Goal: Use online tool/utility: Utilize a website feature to perform a specific function

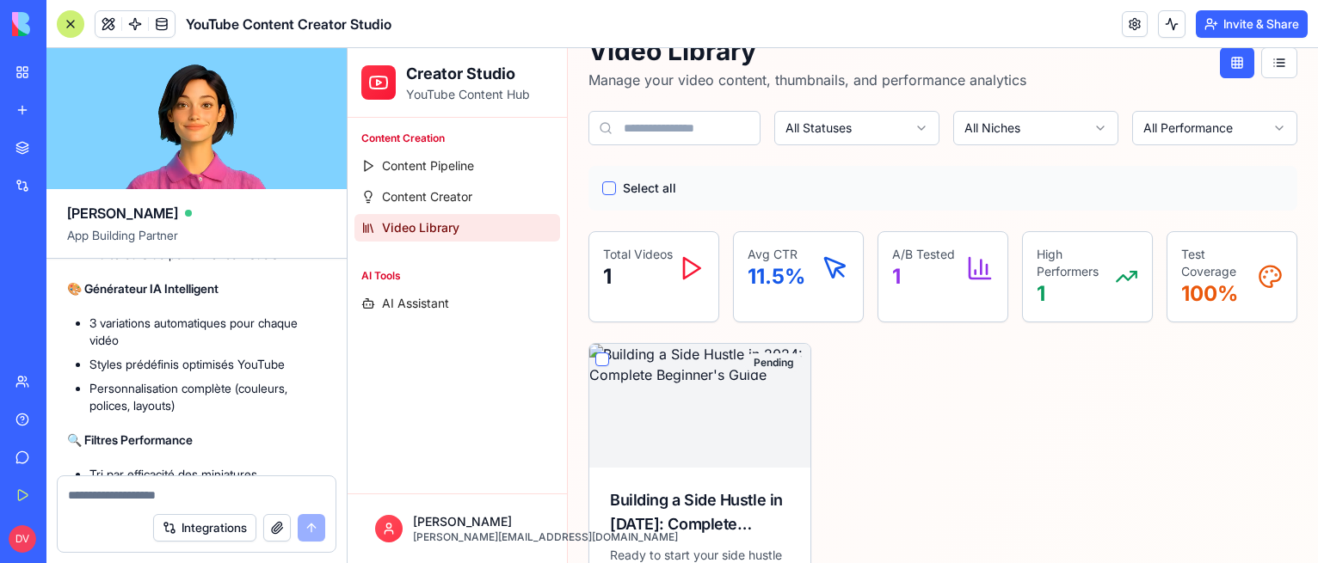
scroll to position [5661, 0]
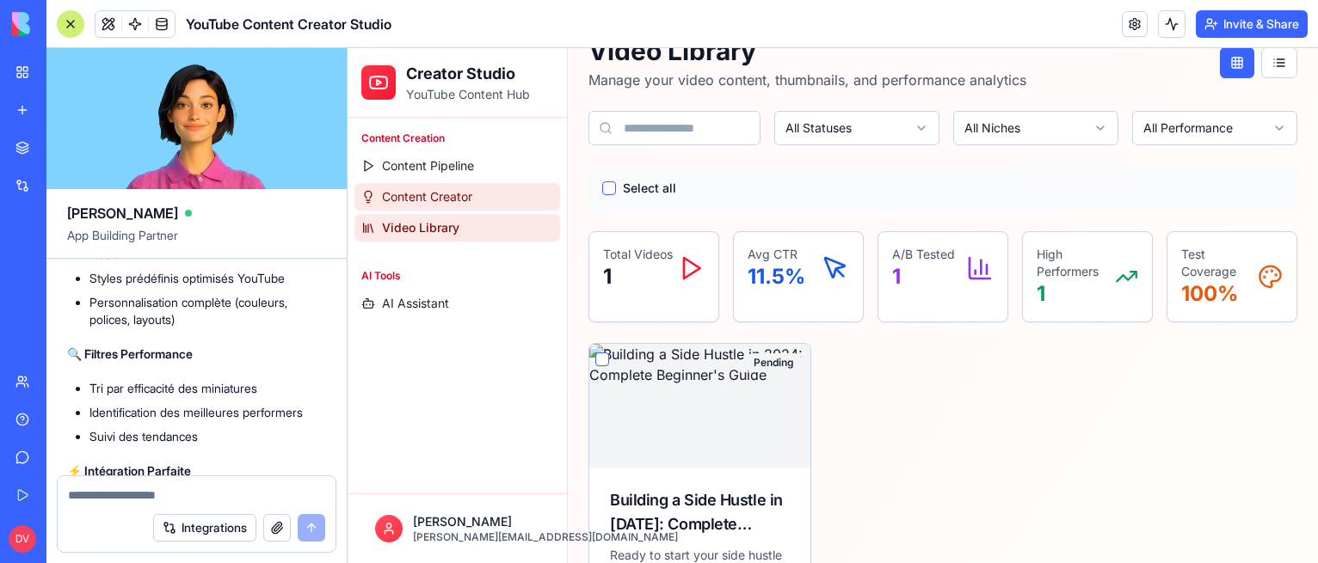
click at [448, 195] on span "Content Creator" at bounding box center [427, 196] width 90 height 17
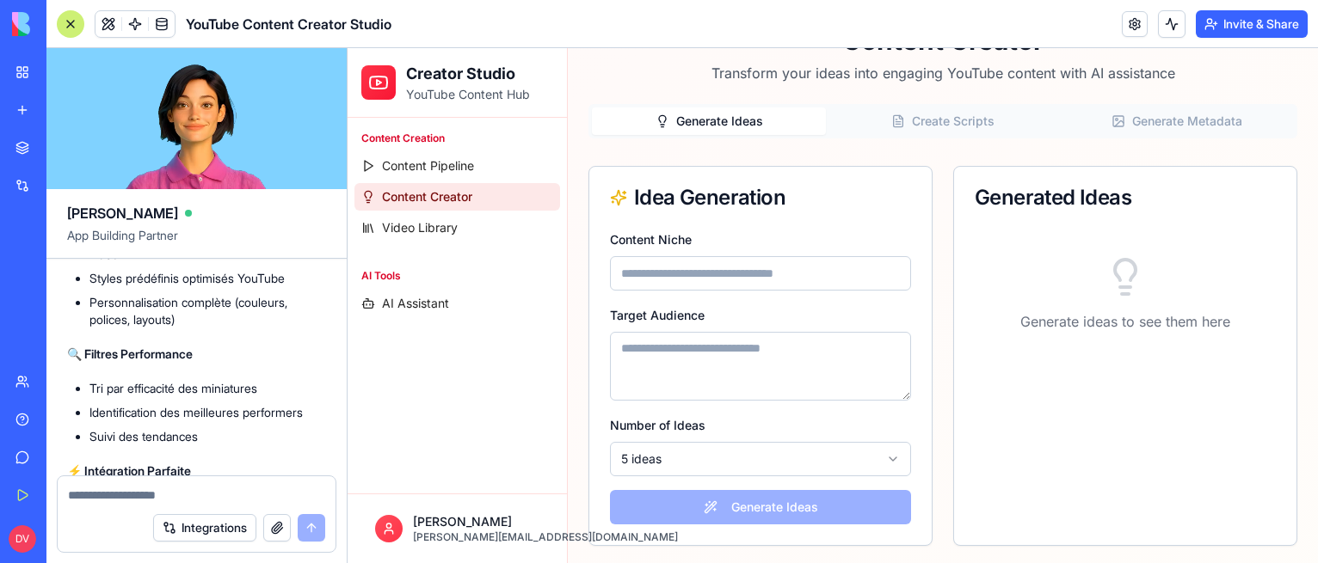
scroll to position [100, 0]
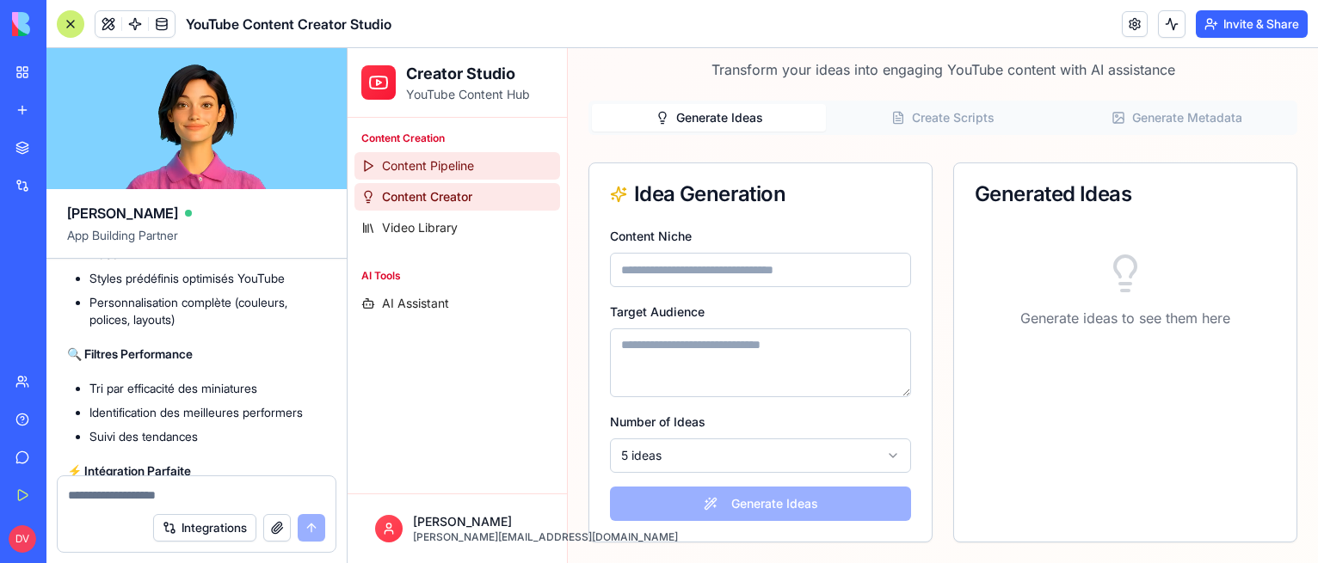
click at [440, 167] on span "Content Pipeline" at bounding box center [428, 165] width 92 height 17
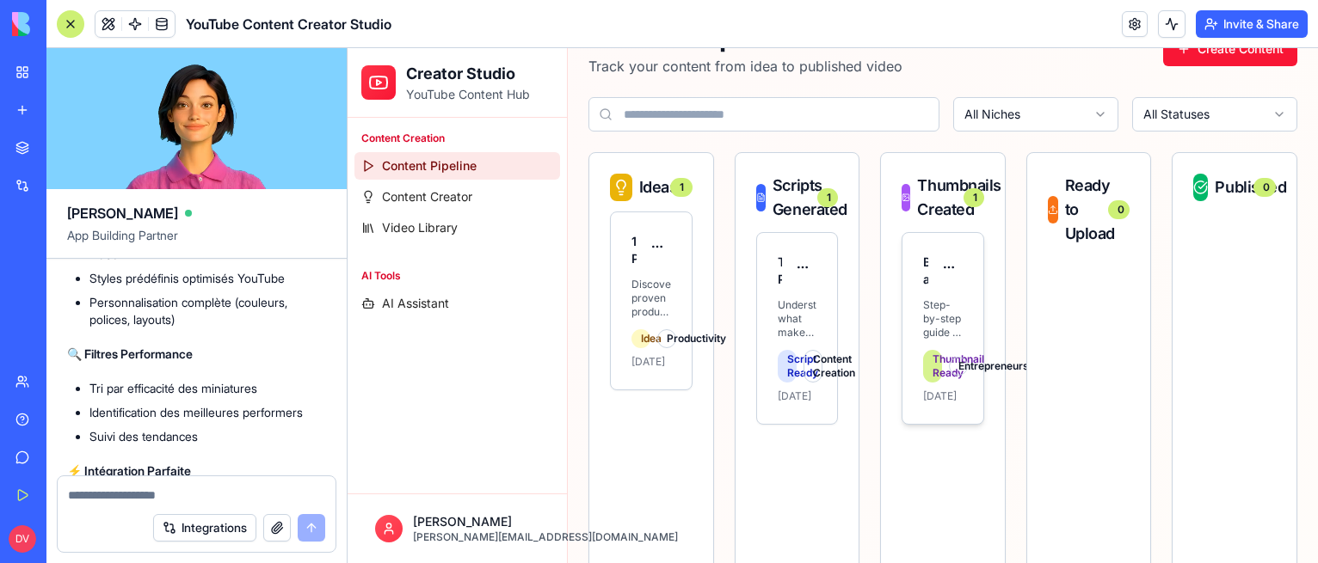
click at [940, 369] on div "Thumbnail Ready" at bounding box center [932, 366] width 19 height 33
click at [967, 362] on div "Entrepreneurship" at bounding box center [958, 366] width 19 height 19
click at [929, 301] on p "Step-by-step guide to starting a profitable side business this year" at bounding box center [943, 318] width 40 height 41
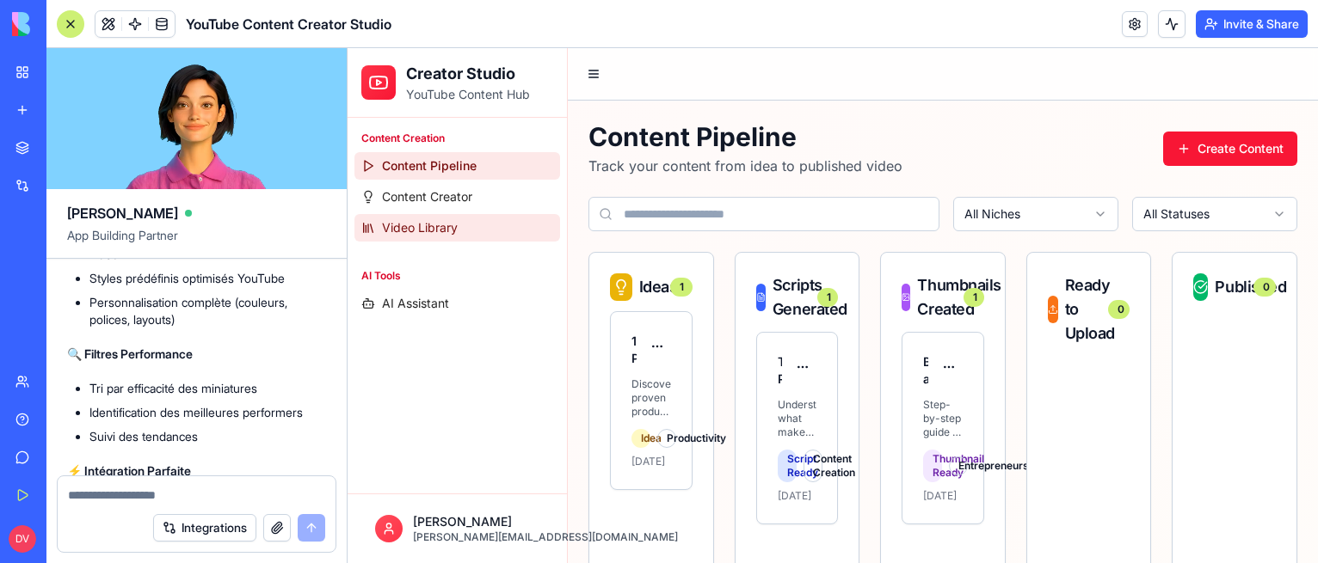
click at [444, 228] on span "Video Library" at bounding box center [420, 227] width 76 height 17
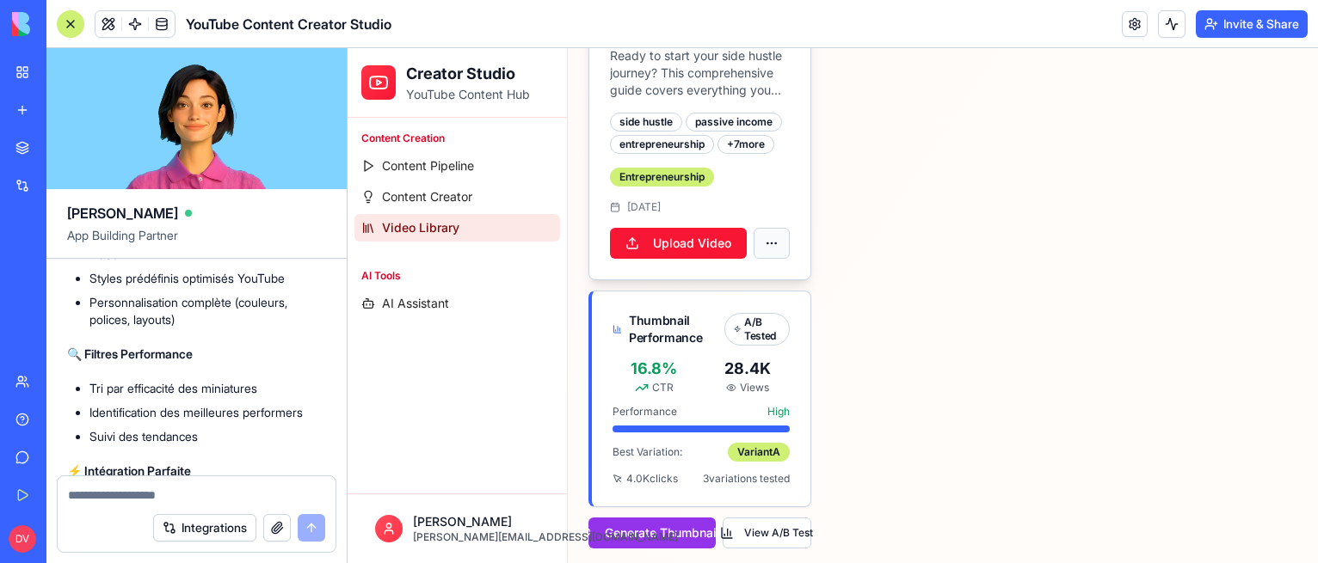
scroll to position [587, 0]
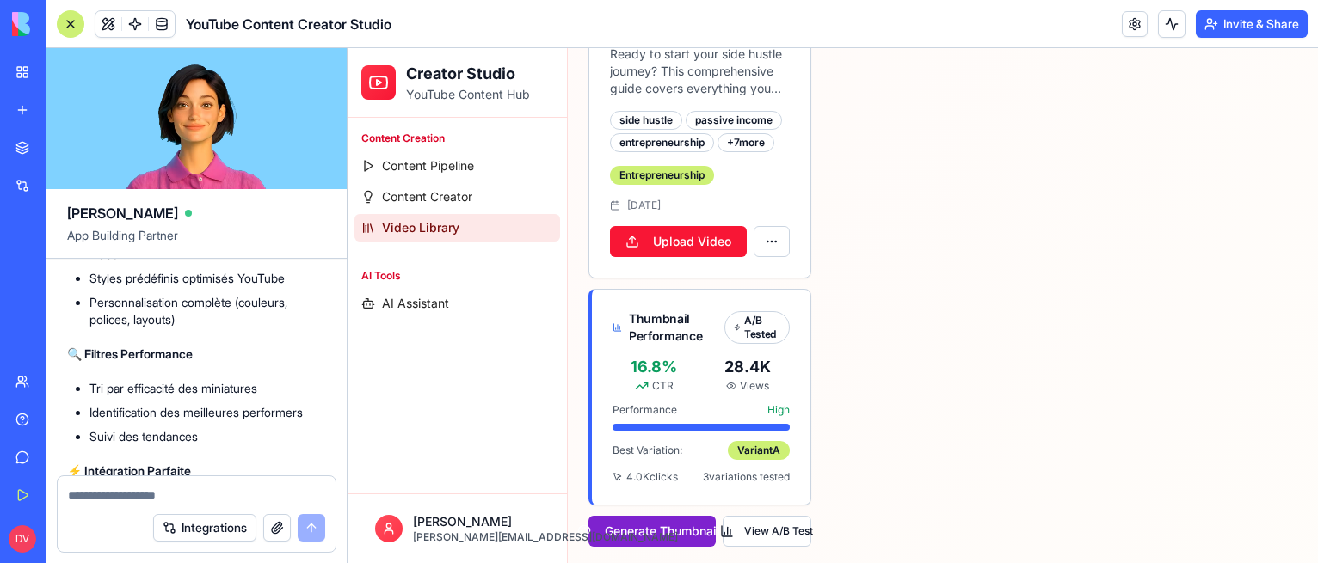
click at [654, 523] on button "Generate Thumbnails" at bounding box center [651, 531] width 127 height 31
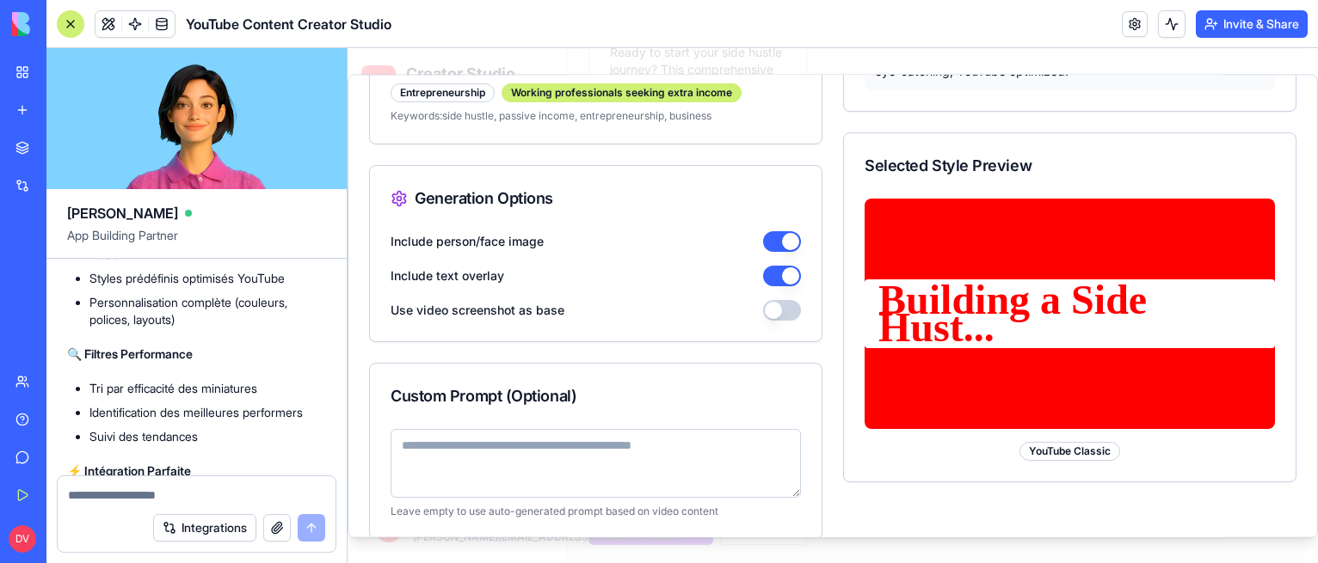
scroll to position [320, 0]
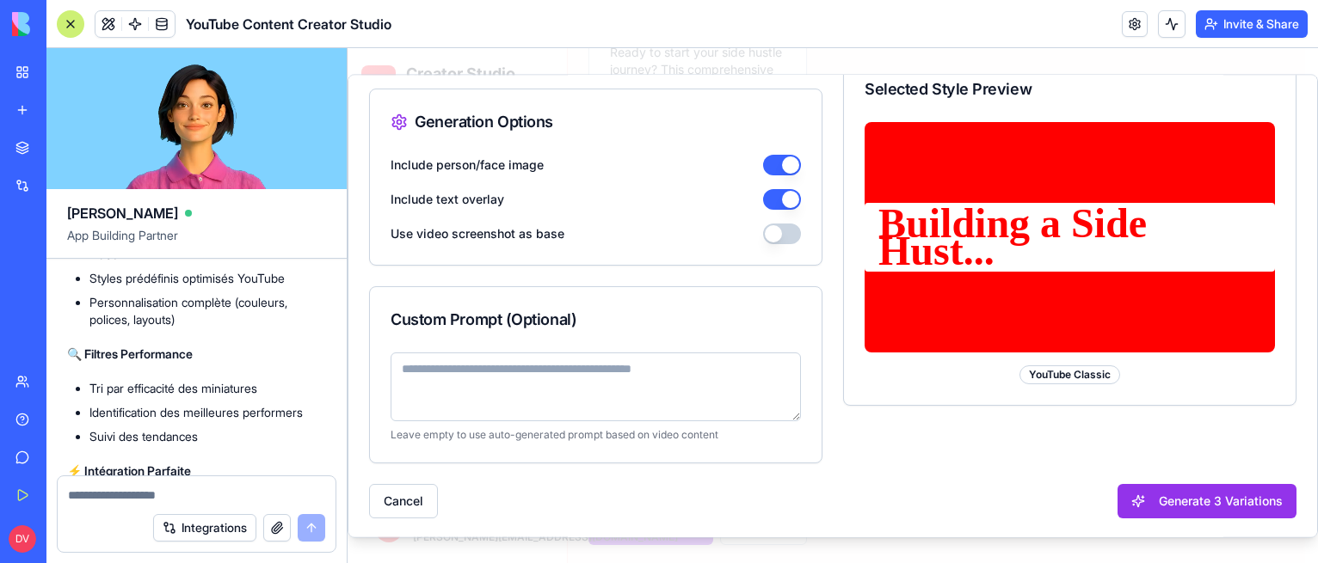
click at [537, 390] on textarea at bounding box center [595, 387] width 410 height 69
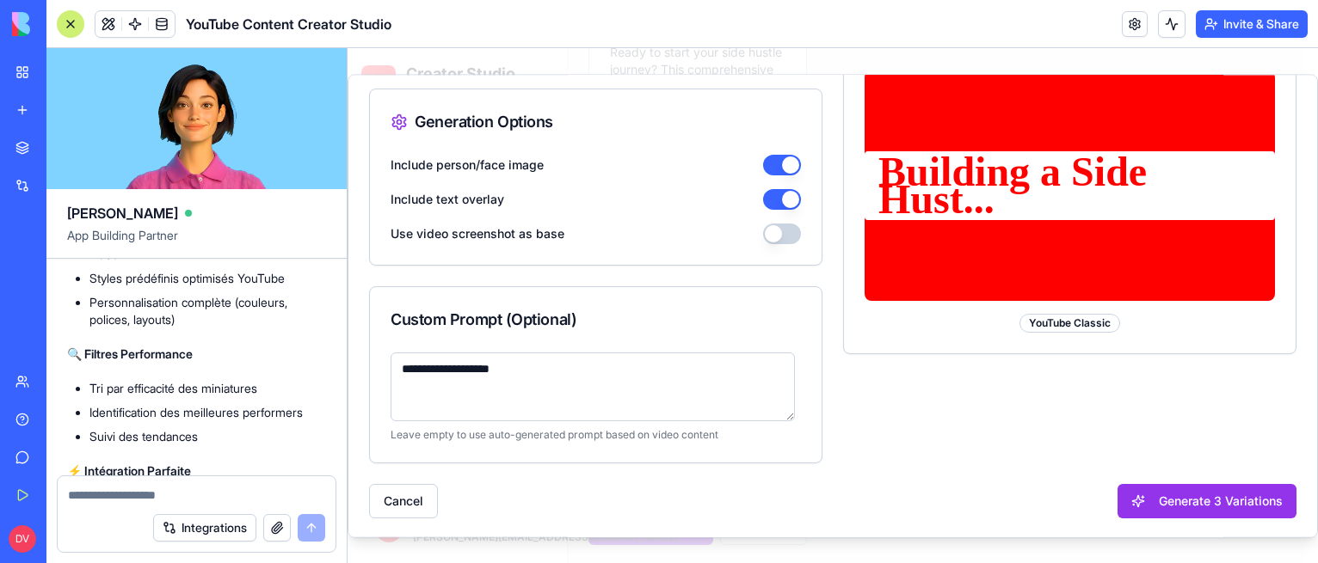
type textarea "*"
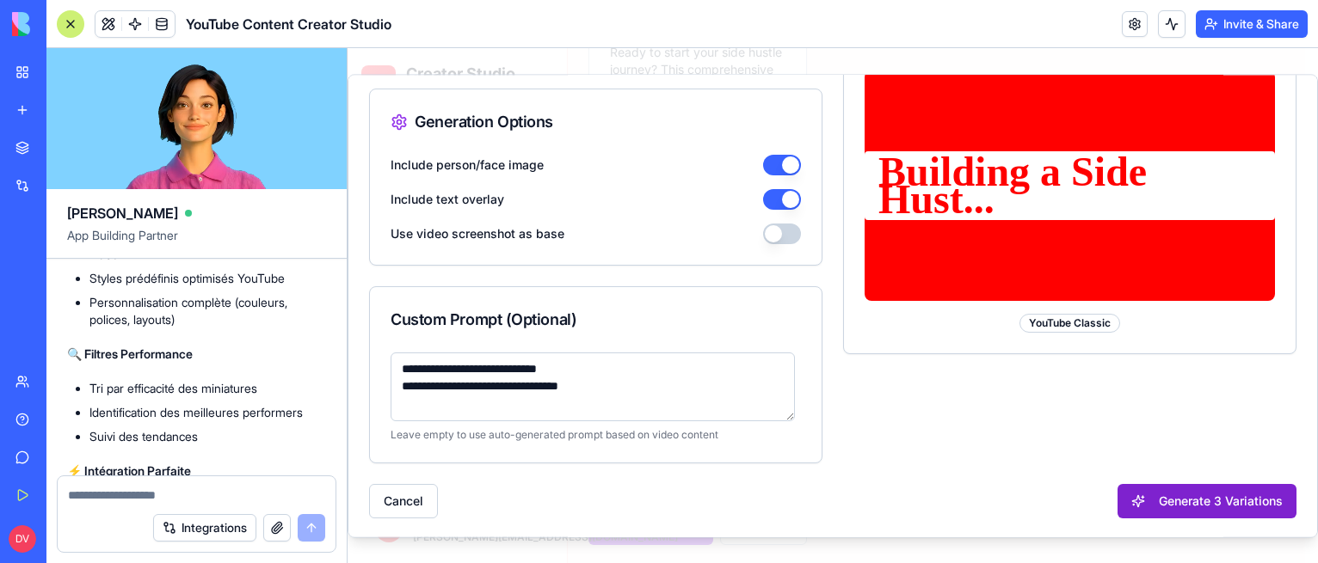
type textarea "**********"
click at [1176, 490] on button "Generate 3 Variations" at bounding box center [1206, 501] width 179 height 34
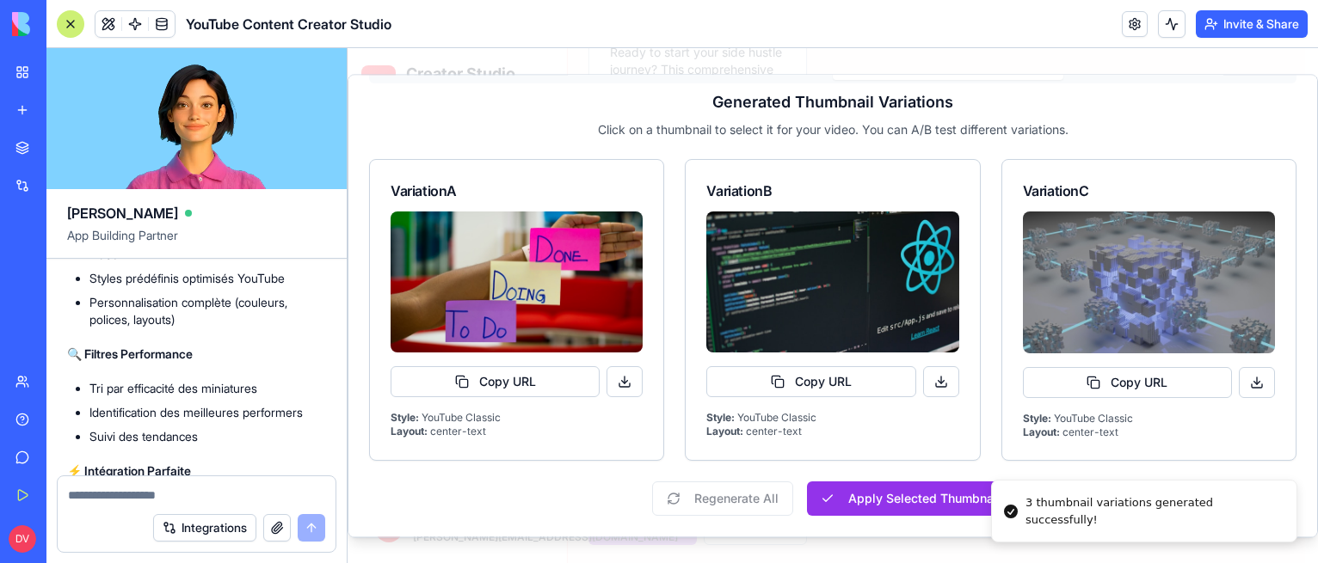
scroll to position [84, 0]
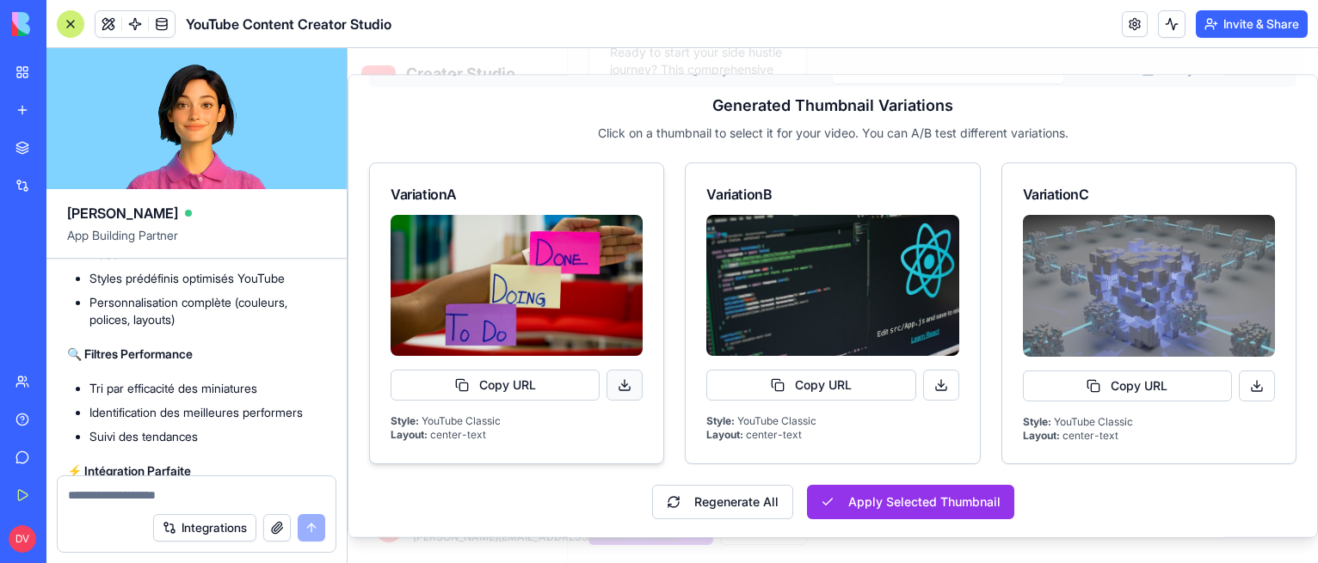
click at [626, 389] on button at bounding box center [624, 386] width 36 height 31
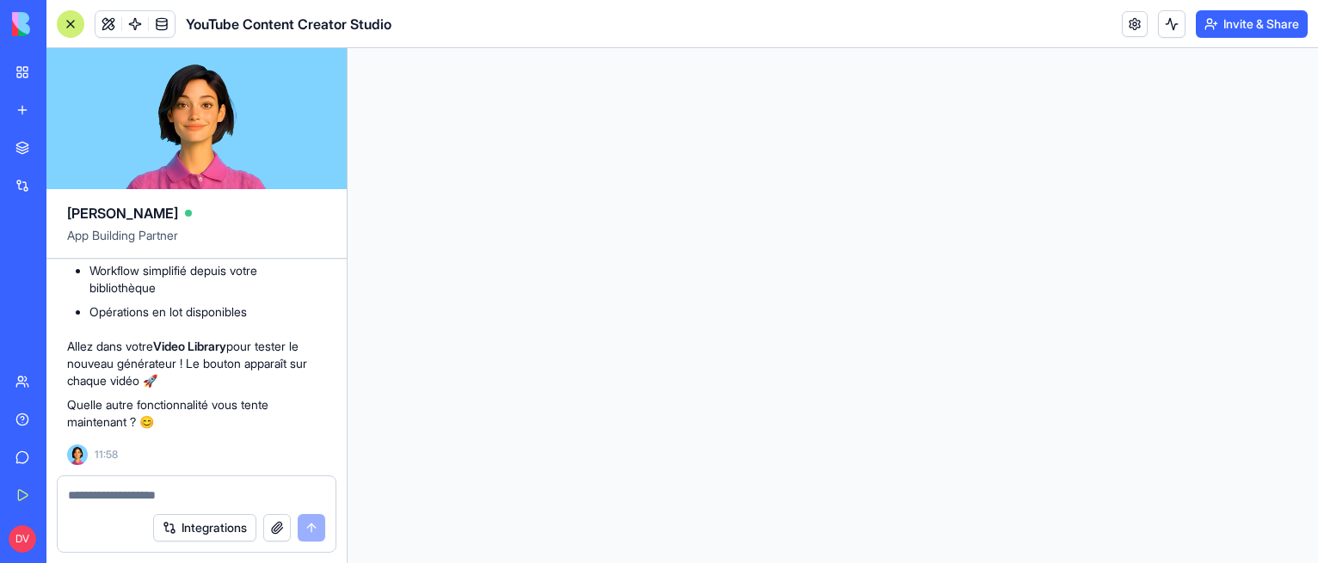
scroll to position [0, 0]
click at [195, 487] on textarea at bounding box center [196, 495] width 257 height 17
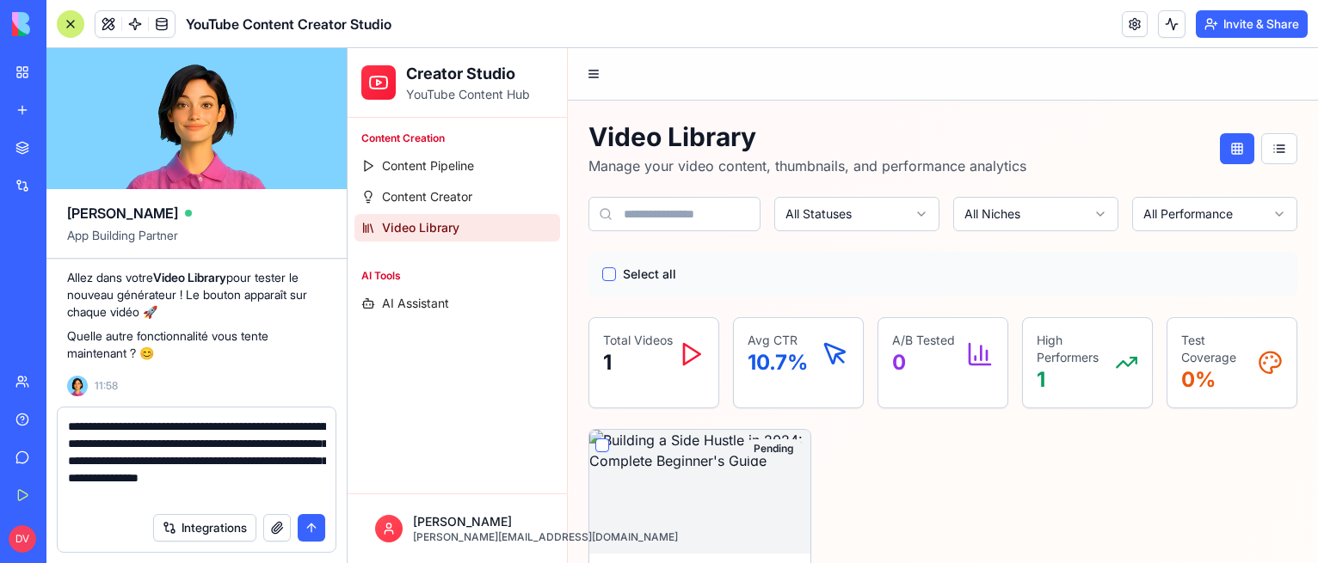
type textarea "**********"
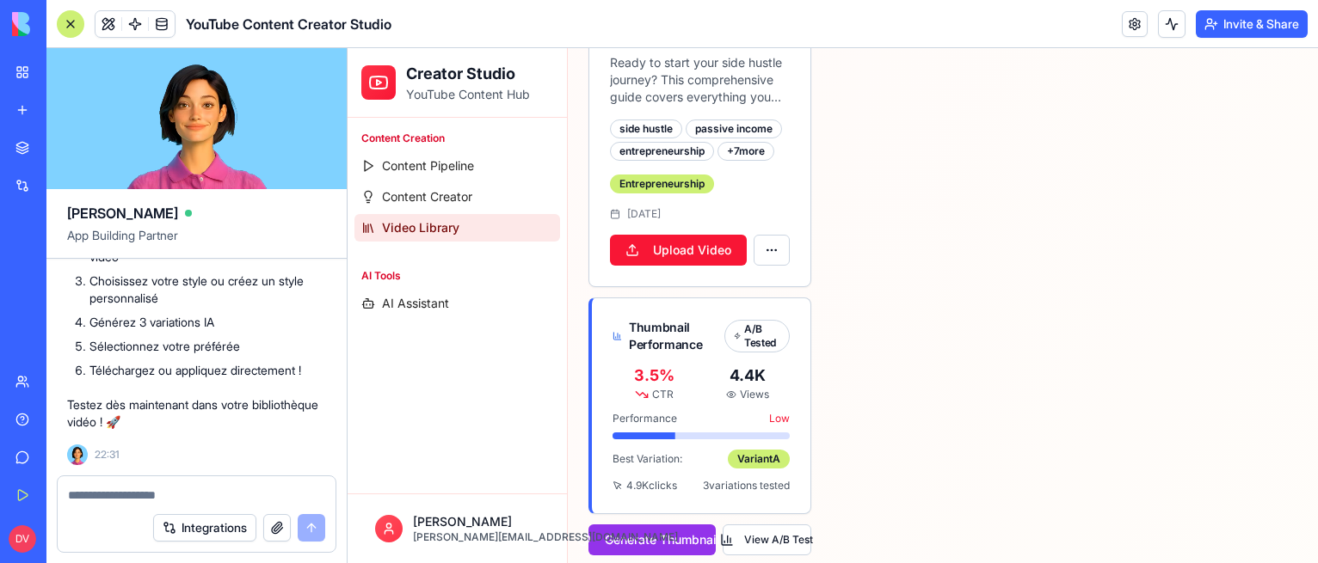
scroll to position [587, 0]
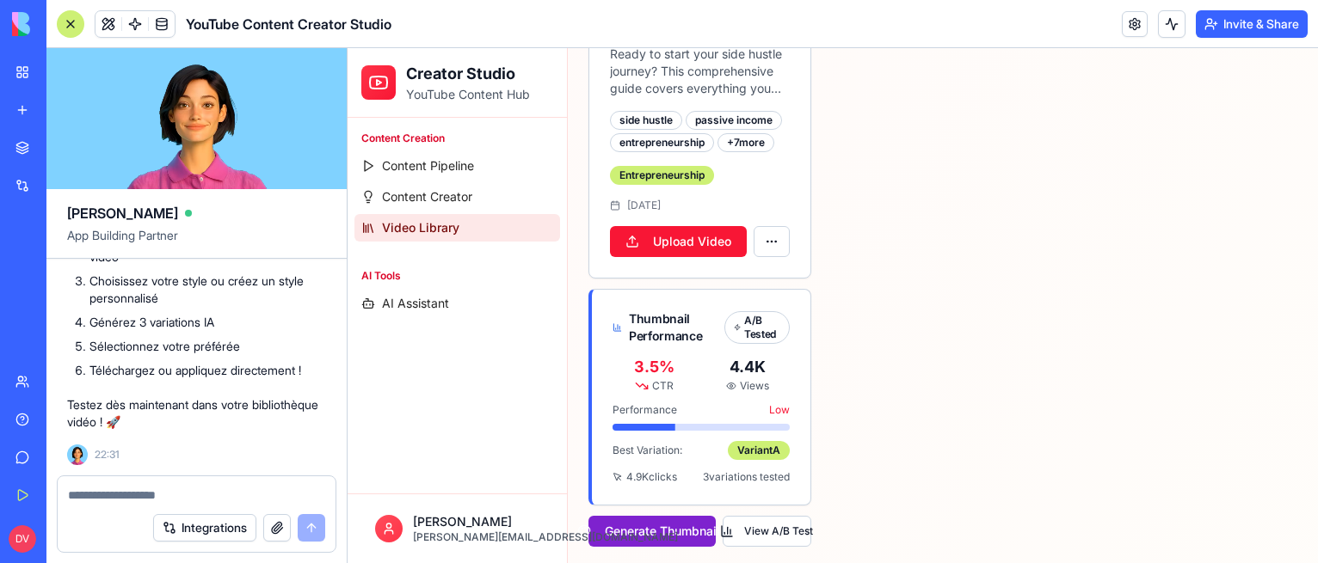
click at [664, 527] on button "Generate Thumbnails" at bounding box center [651, 531] width 127 height 31
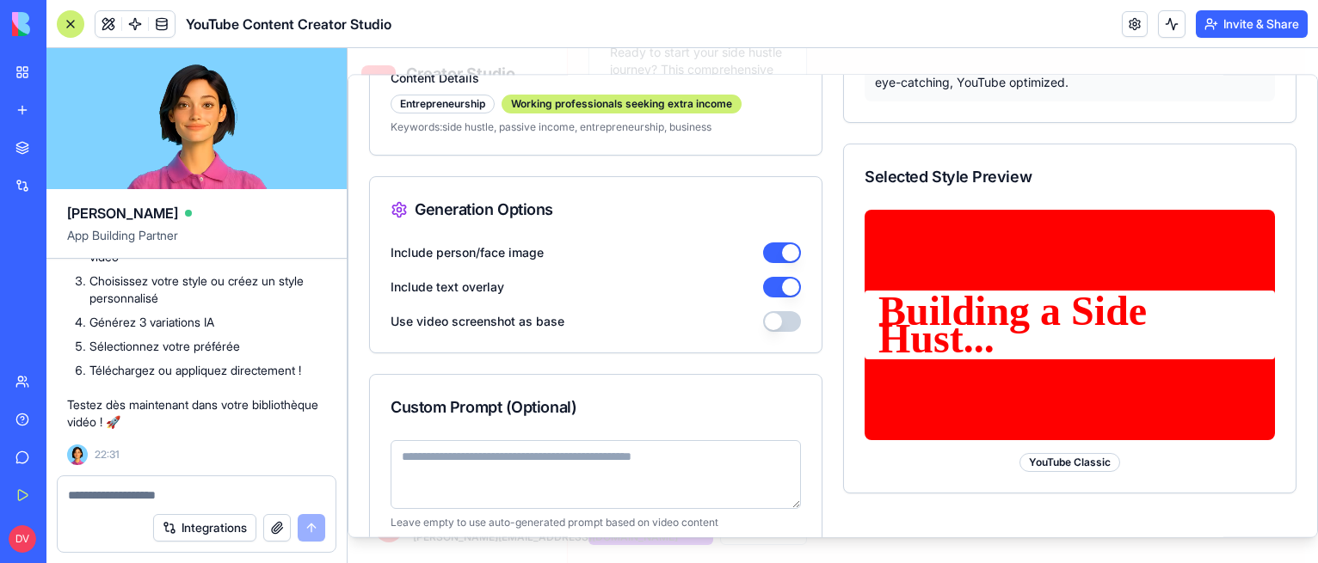
scroll to position [320, 0]
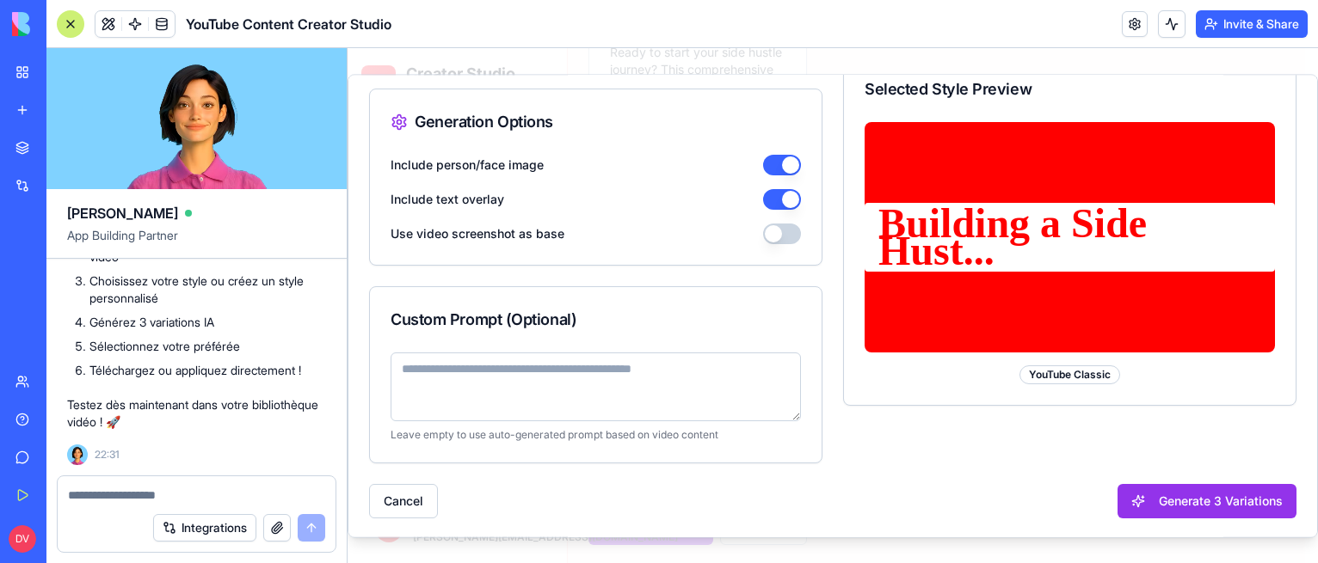
click at [660, 365] on textarea at bounding box center [595, 387] width 410 height 69
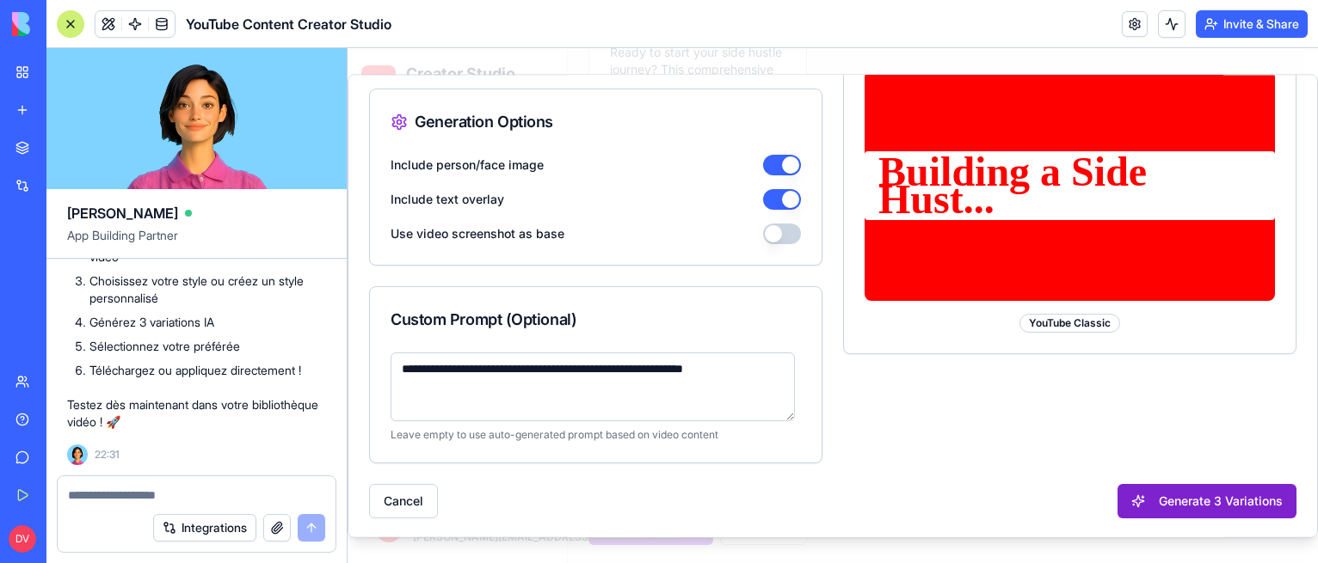
type textarea "**********"
click at [1243, 510] on button "Generate 3 Variations" at bounding box center [1206, 501] width 179 height 34
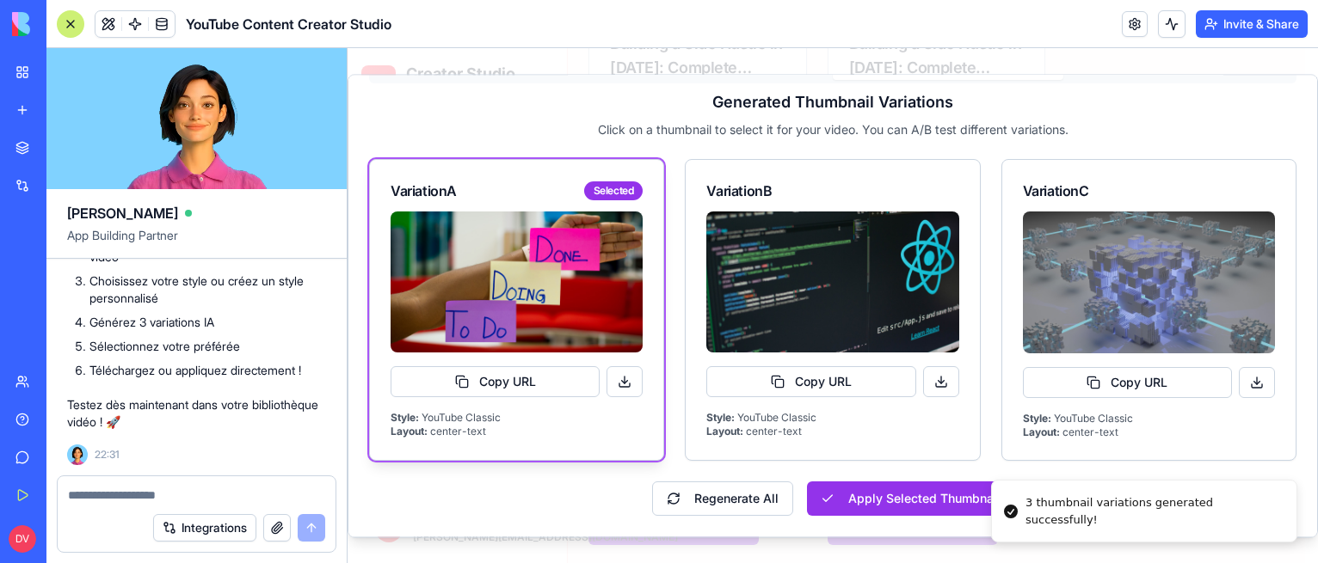
scroll to position [84, 0]
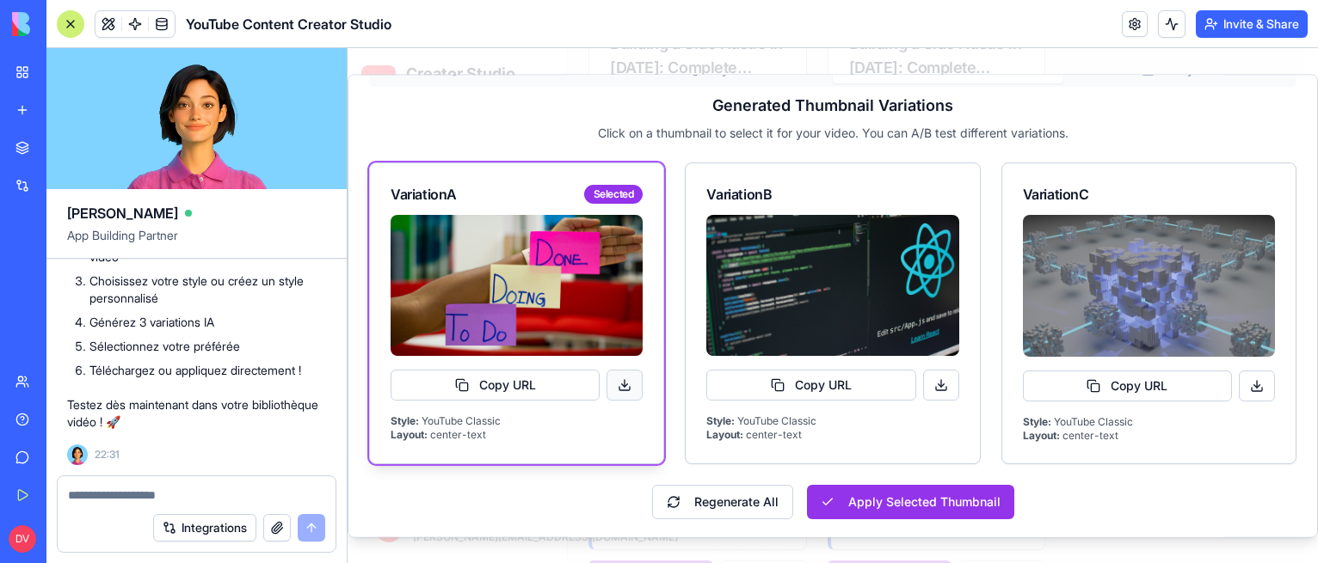
click at [630, 382] on button at bounding box center [624, 386] width 36 height 31
click at [938, 388] on button at bounding box center [941, 386] width 36 height 31
click at [1246, 383] on button at bounding box center [1256, 386] width 36 height 31
click at [214, 490] on textarea at bounding box center [197, 495] width 258 height 17
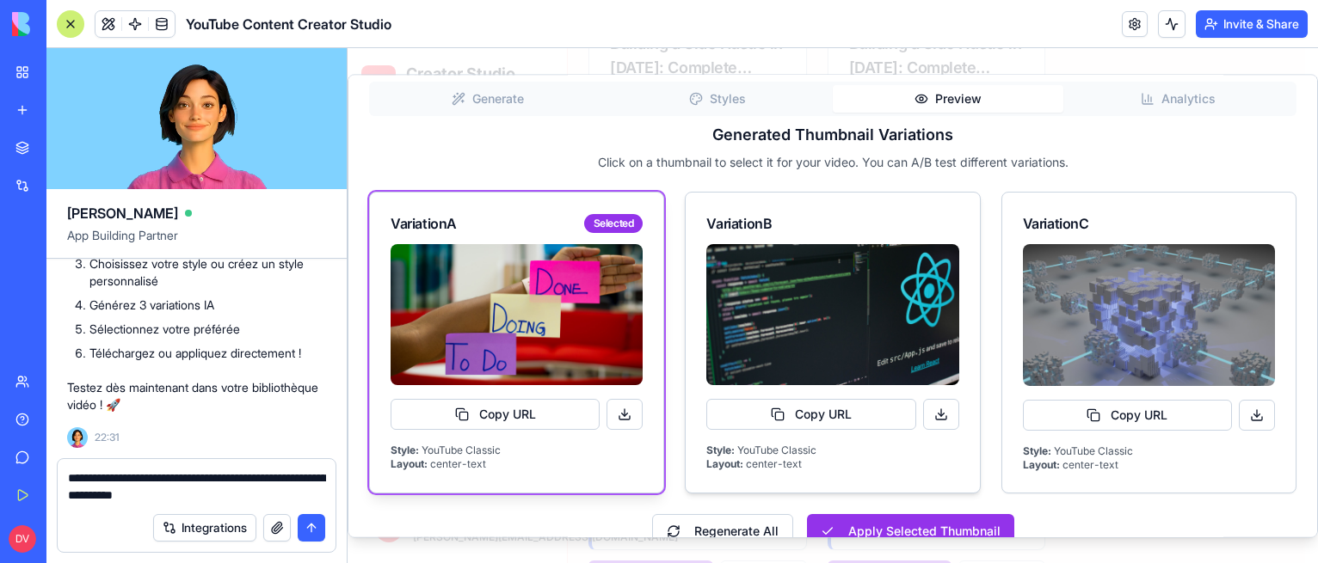
scroll to position [84, 0]
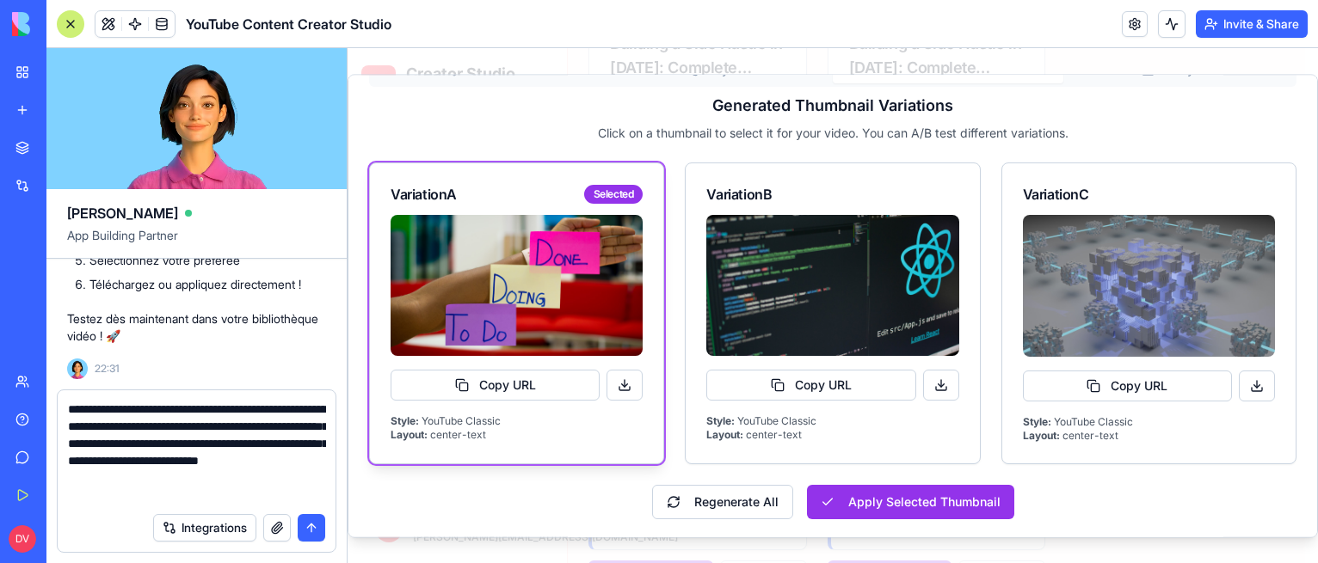
type textarea "**********"
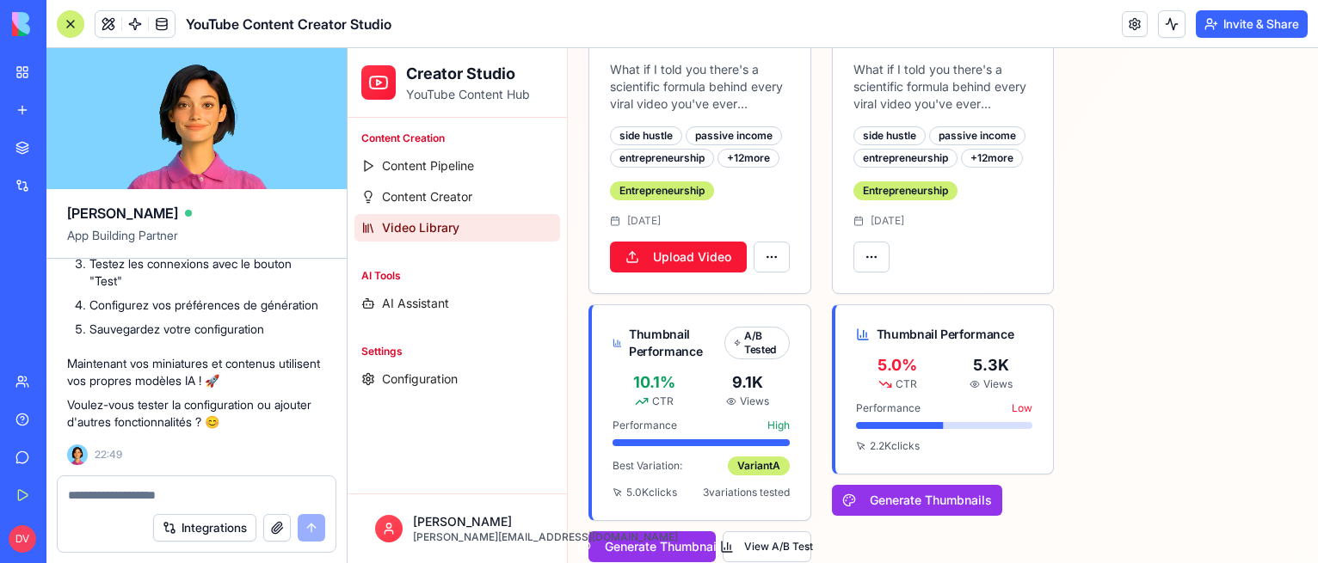
scroll to position [587, 0]
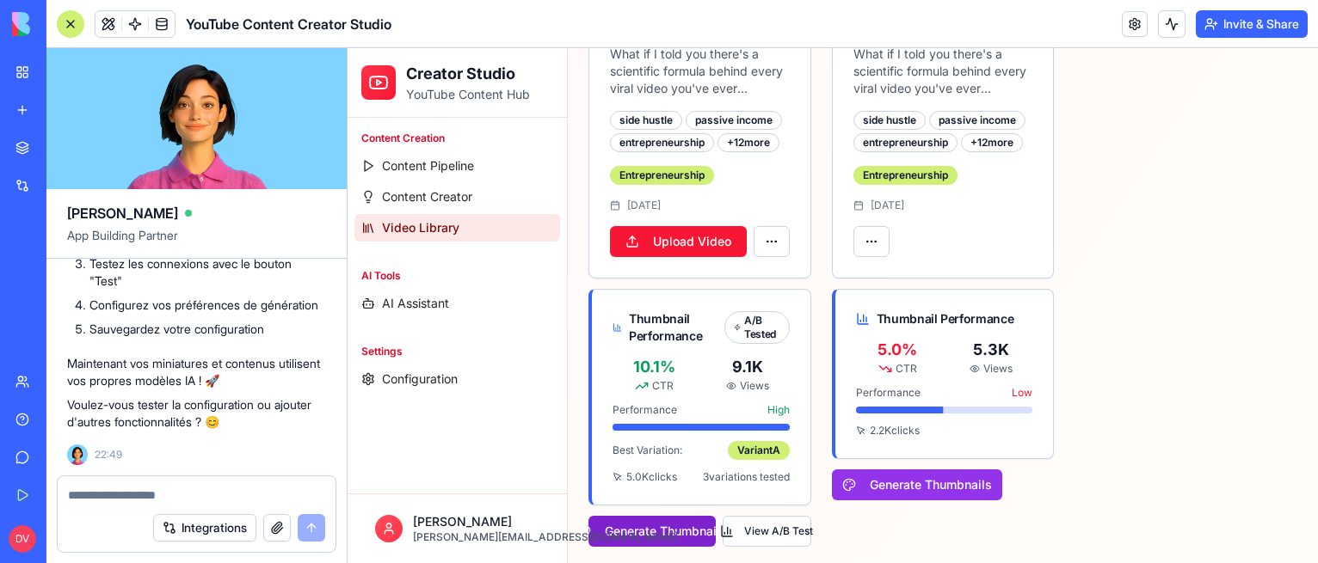
click at [663, 526] on button "Generate Thumbnails" at bounding box center [651, 531] width 127 height 31
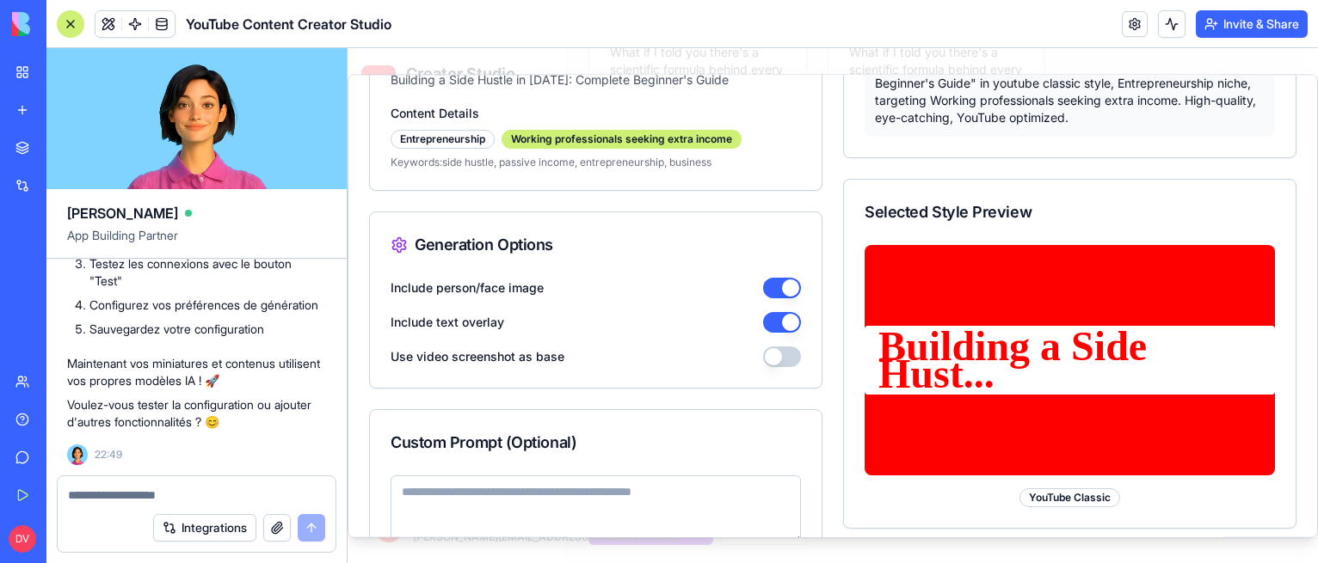
scroll to position [320, 0]
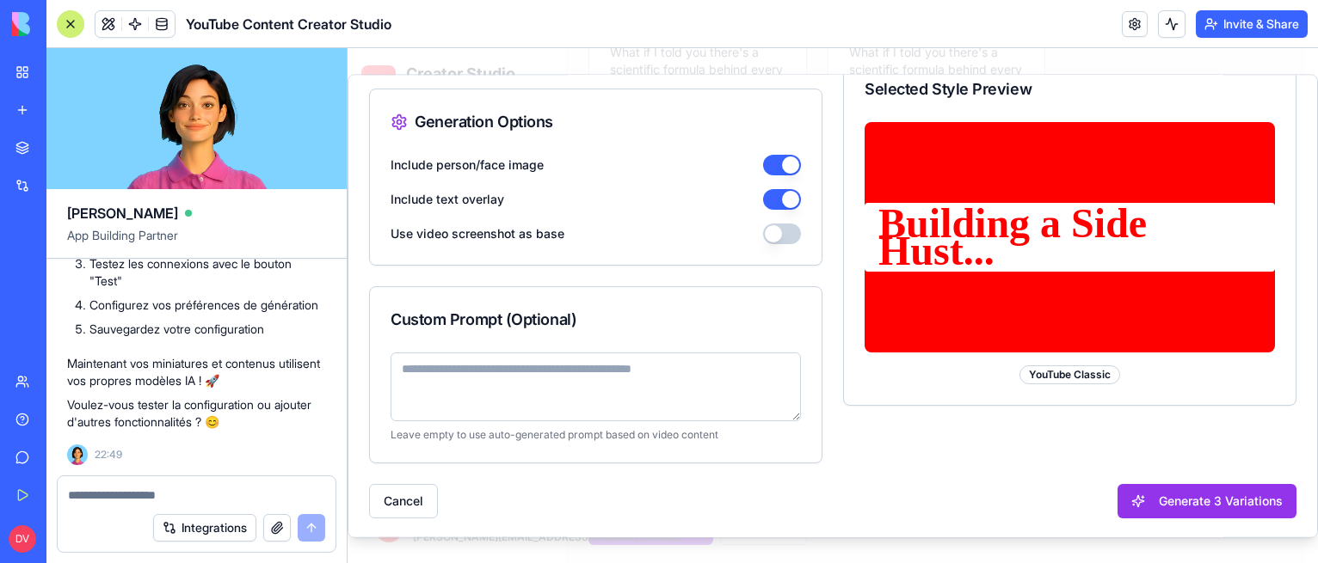
click at [579, 374] on textarea at bounding box center [595, 387] width 410 height 69
paste textarea "**********"
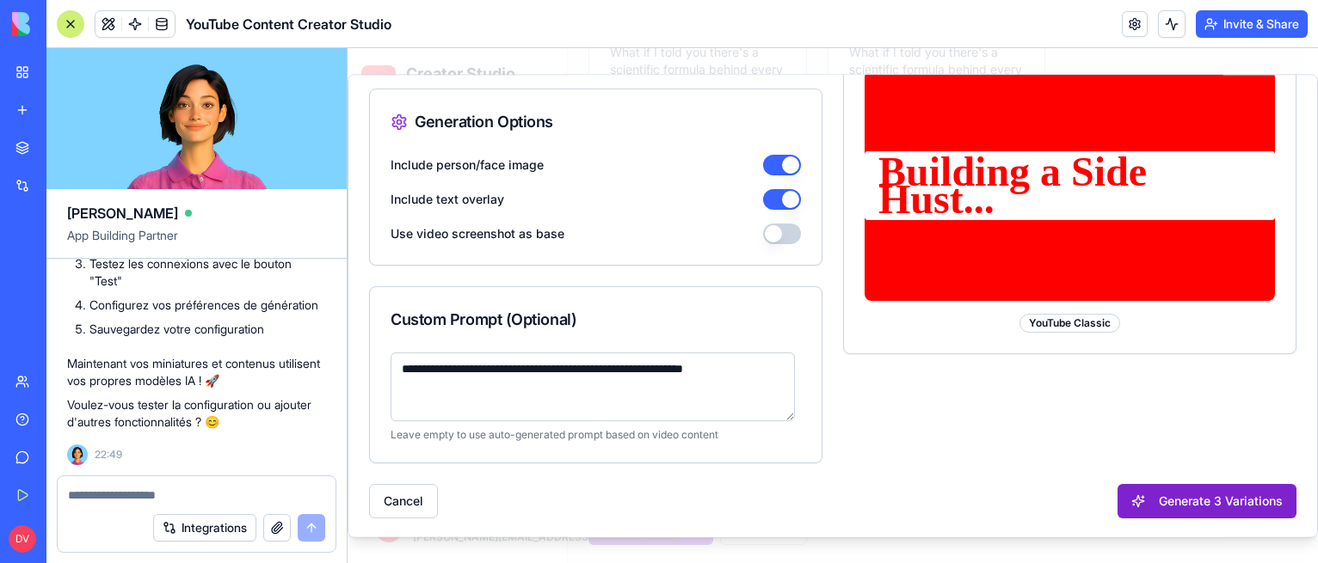
type textarea "**********"
click at [1170, 500] on button "Generate 3 Variations" at bounding box center [1206, 501] width 179 height 34
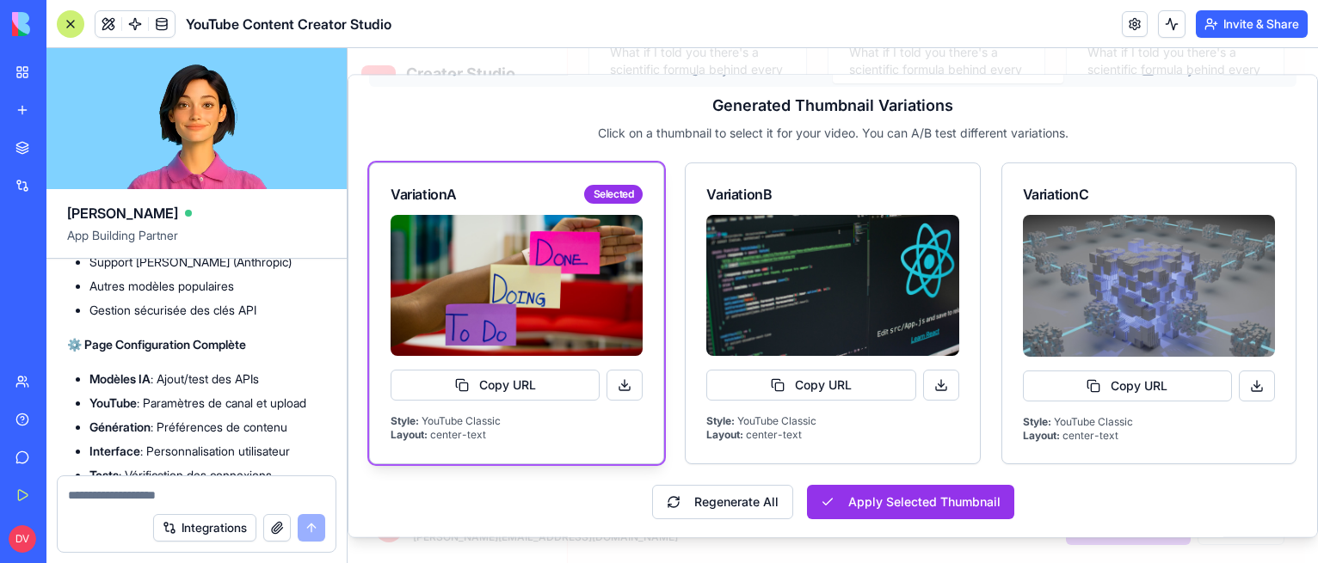
scroll to position [8076, 0]
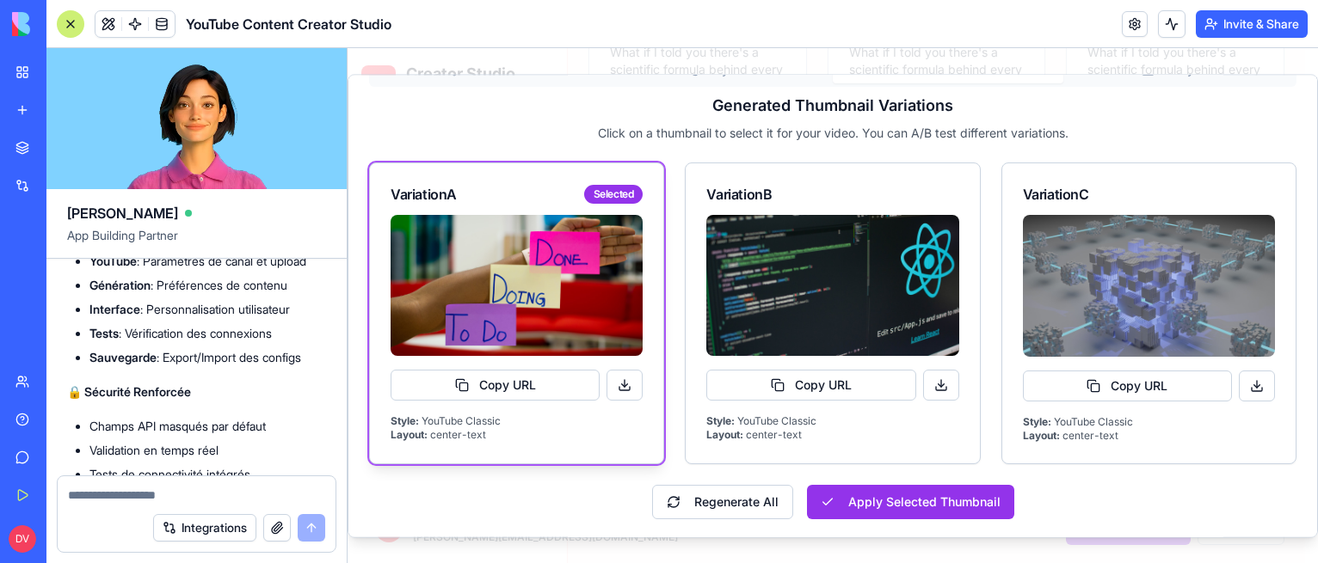
click at [203, 495] on textarea at bounding box center [197, 495] width 258 height 17
type textarea "**********"
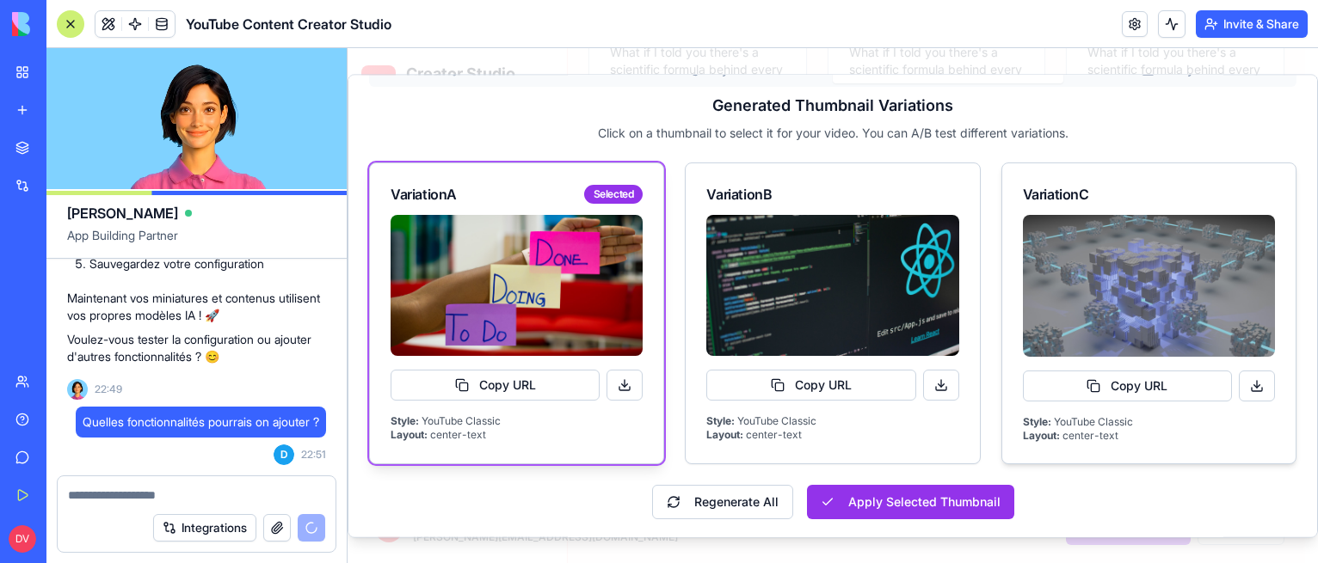
scroll to position [0, 0]
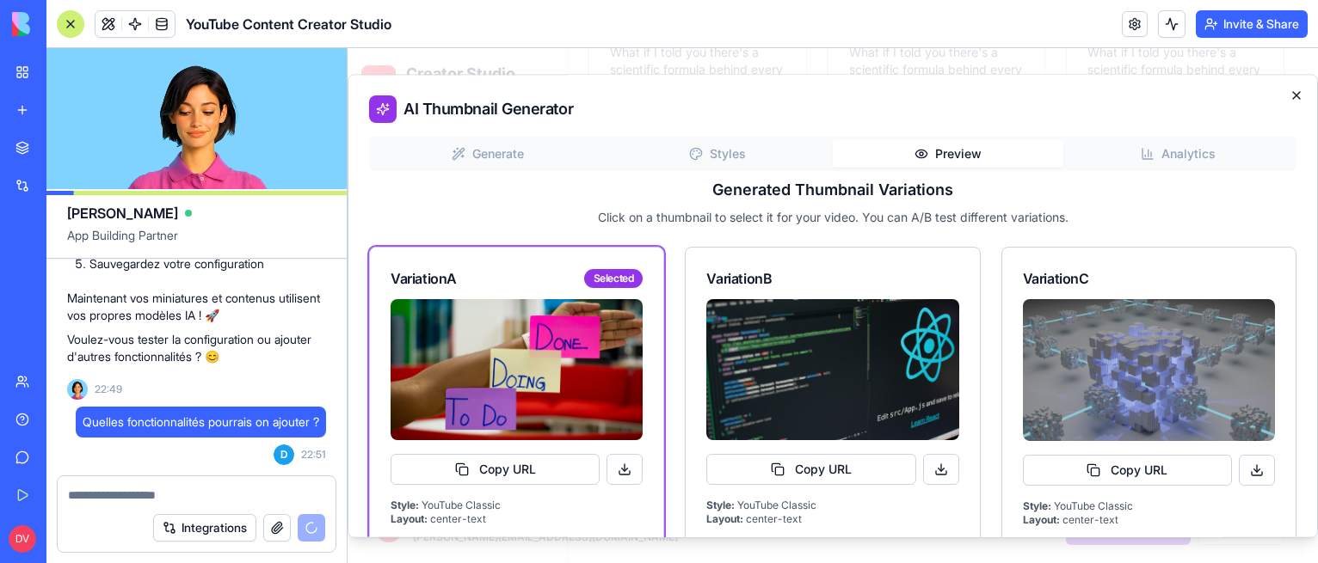
click at [1289, 97] on icon "button" at bounding box center [1296, 96] width 14 height 14
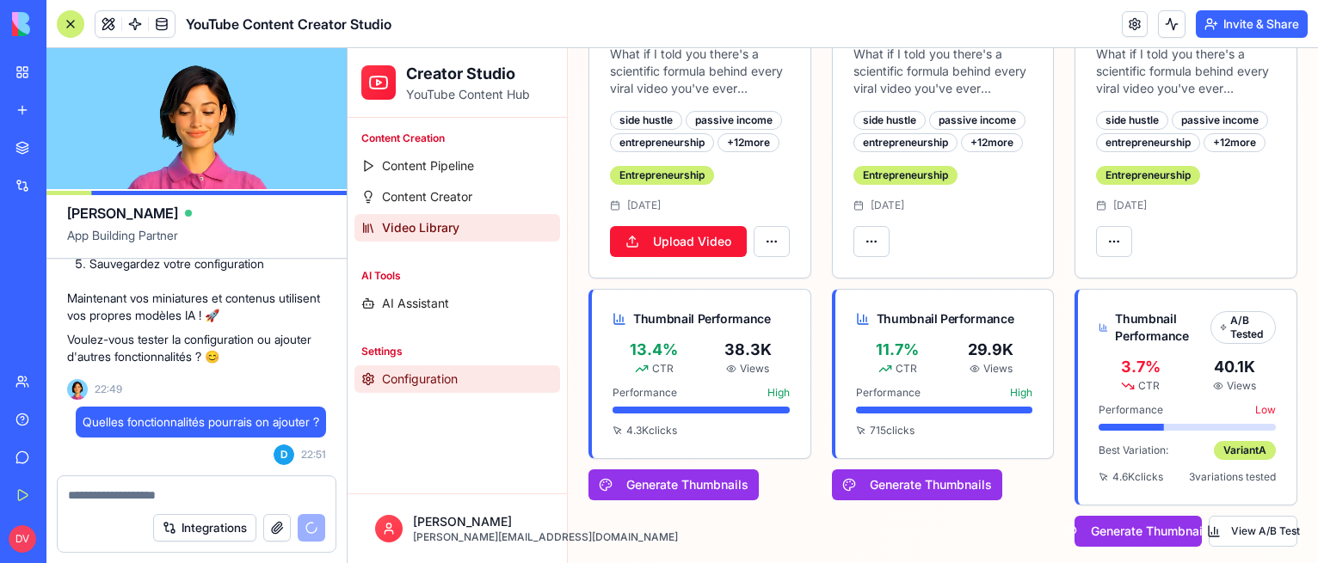
click at [430, 369] on link "Configuration" at bounding box center [457, 379] width 206 height 28
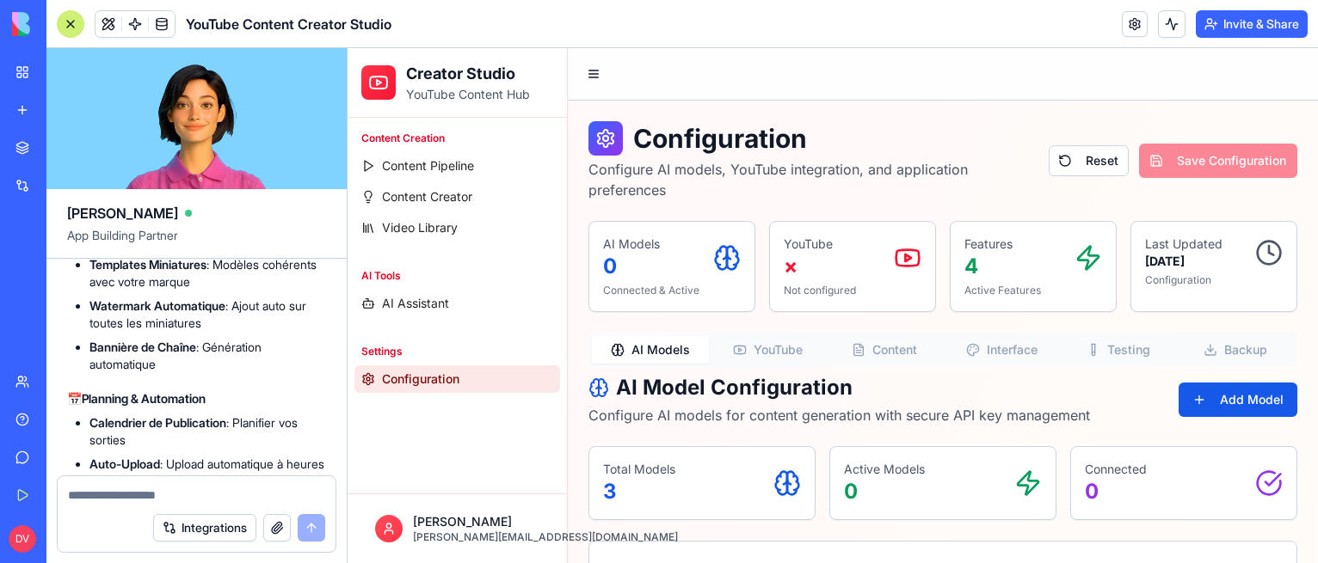
scroll to position [9388, 0]
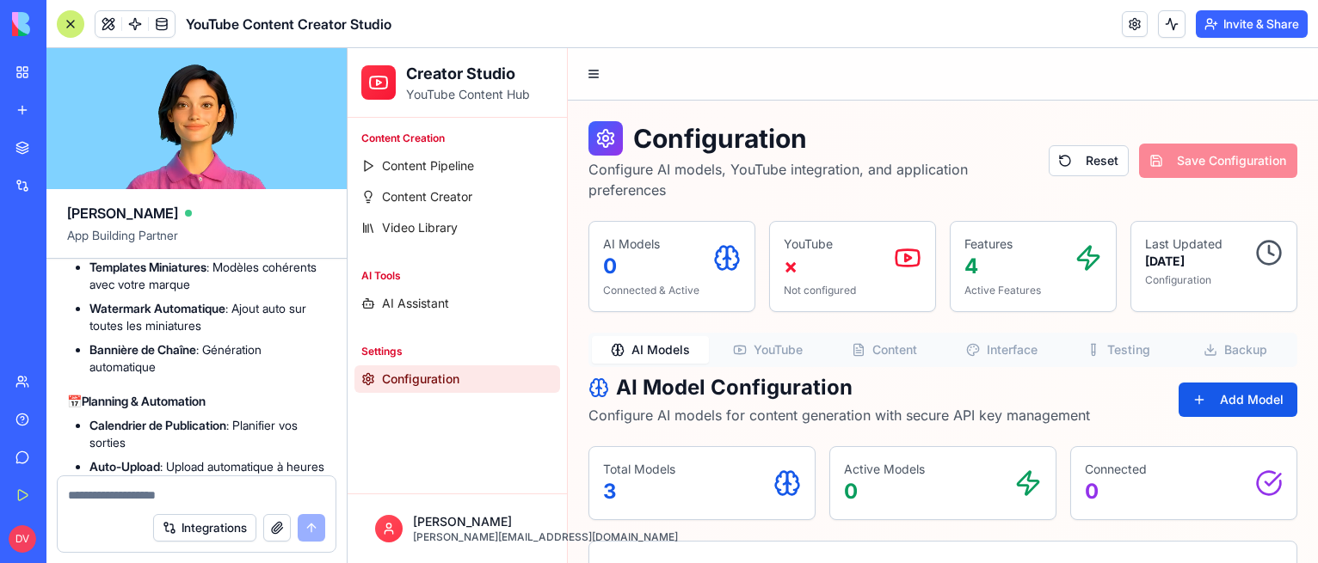
drag, startPoint x: 241, startPoint y: 290, endPoint x: 86, endPoint y: 335, distance: 161.4
click at [86, 176] on ul "Générateur de Hooks : Créer des accroches virales Script Templates : Modèles pa…" at bounding box center [196, 105] width 259 height 141
click at [112, 51] on strong "Générateur de Hooks" at bounding box center [147, 43] width 117 height 15
drag, startPoint x: 86, startPoint y: 306, endPoint x: 195, endPoint y: 458, distance: 187.3
click at [195, 458] on div "🚀 Idées de Fonctionnalités Avancées ! Voici des améliorations qui rendraient vo…" at bounding box center [196, 553] width 259 height 1641
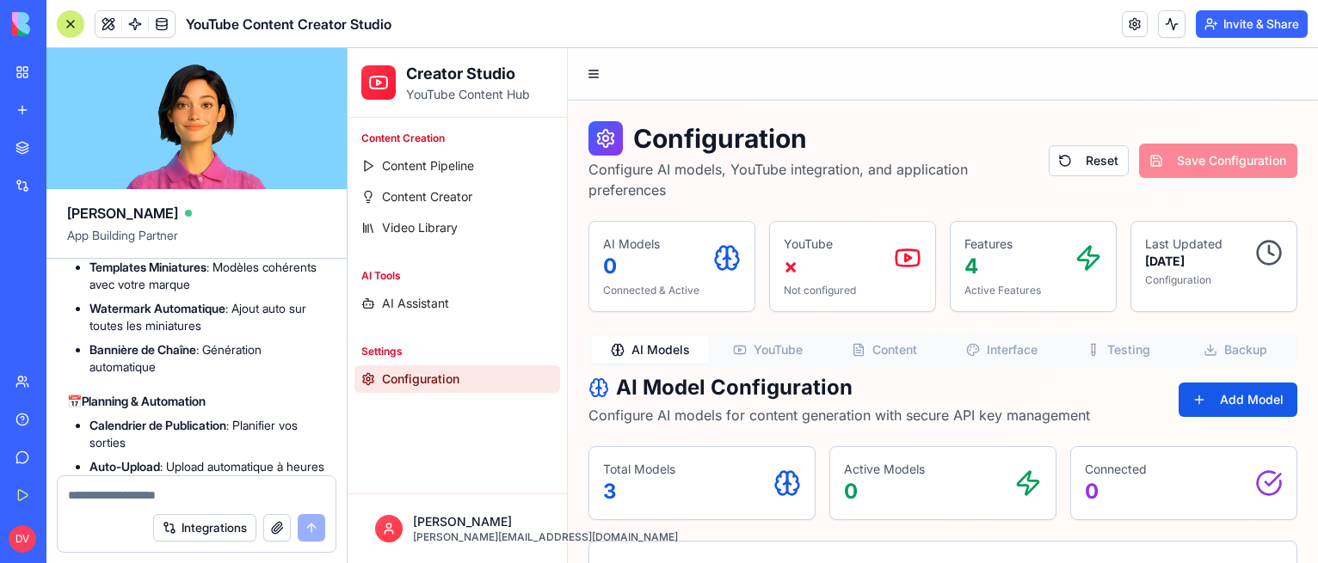
click at [195, 176] on li "Sous-titres Automatiques : Génération et traduction" at bounding box center [207, 159] width 236 height 34
drag, startPoint x: 268, startPoint y: 417, endPoint x: 93, endPoint y: 419, distance: 175.4
drag, startPoint x: 264, startPoint y: 388, endPoint x: 86, endPoint y: 338, distance: 184.9
click at [86, 176] on ul "Générateur de Hooks : Créer des accroches virales Script Templates : Modèles pa…" at bounding box center [196, 105] width 259 height 141
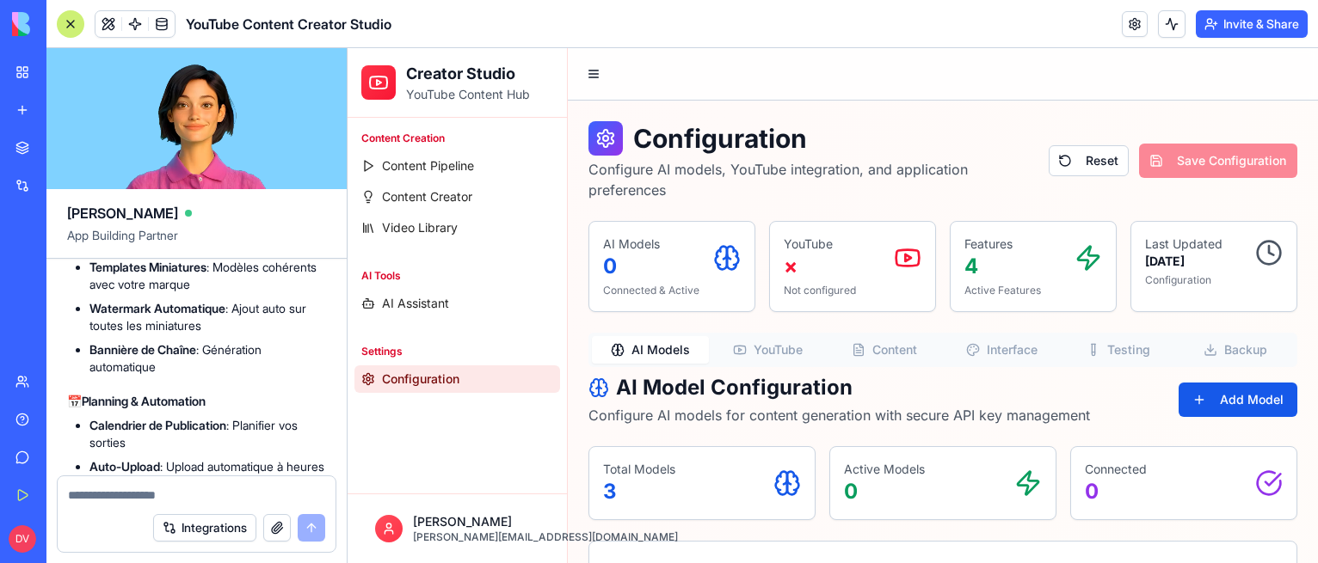
copy ul "Générateur de Hooks : Créer des accroches virales Script Templates : Modèles pa…"
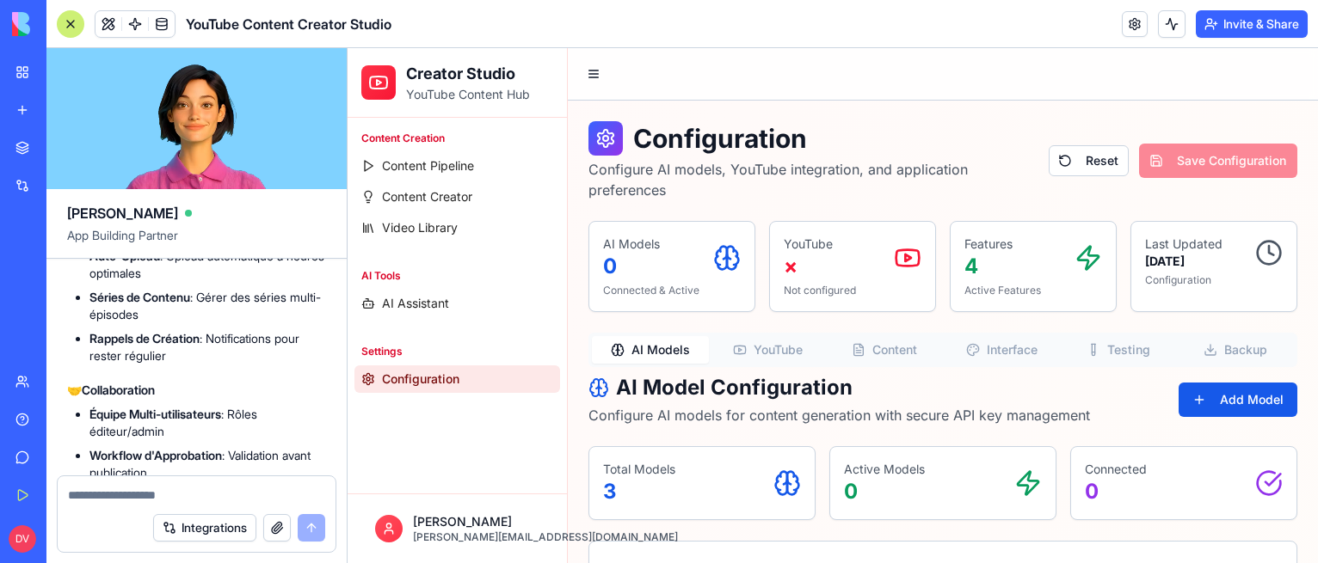
scroll to position [9560, 0]
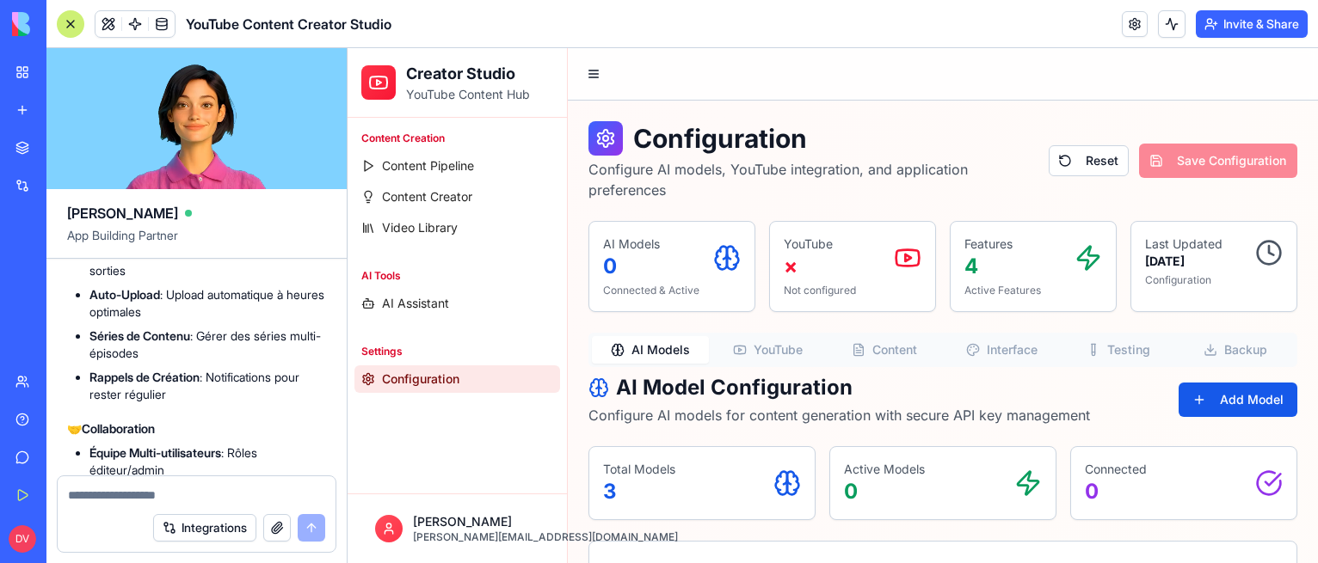
click at [158, 487] on textarea at bounding box center [197, 495] width 258 height 17
paste textarea "**********"
type textarea "**********"
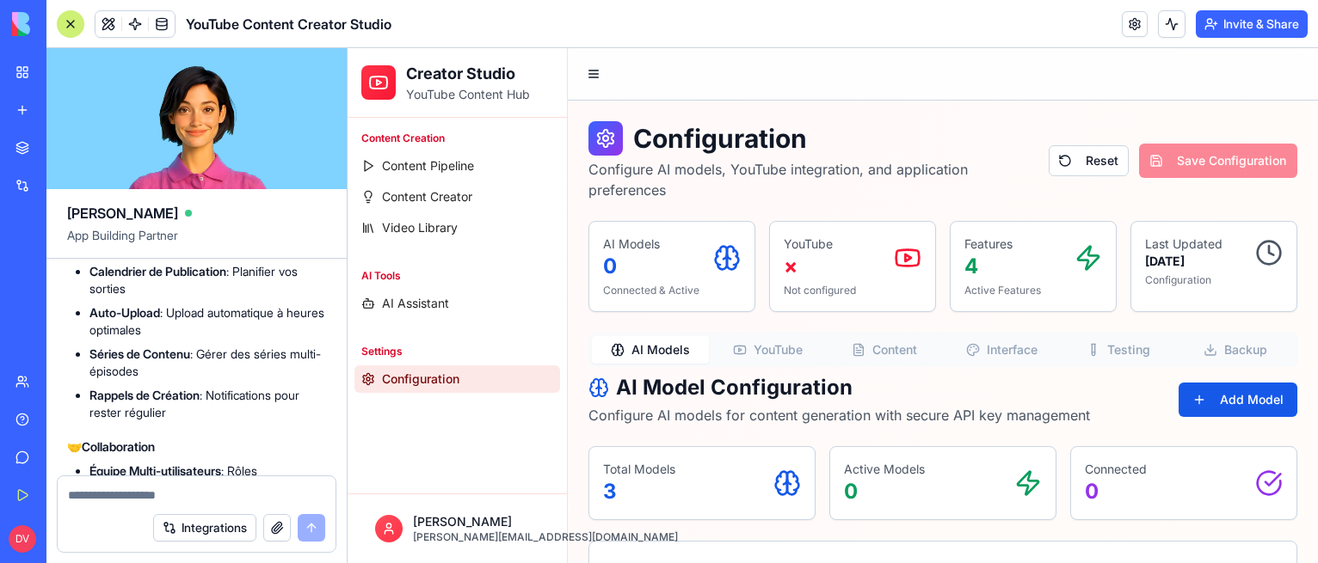
scroll to position [9370, 0]
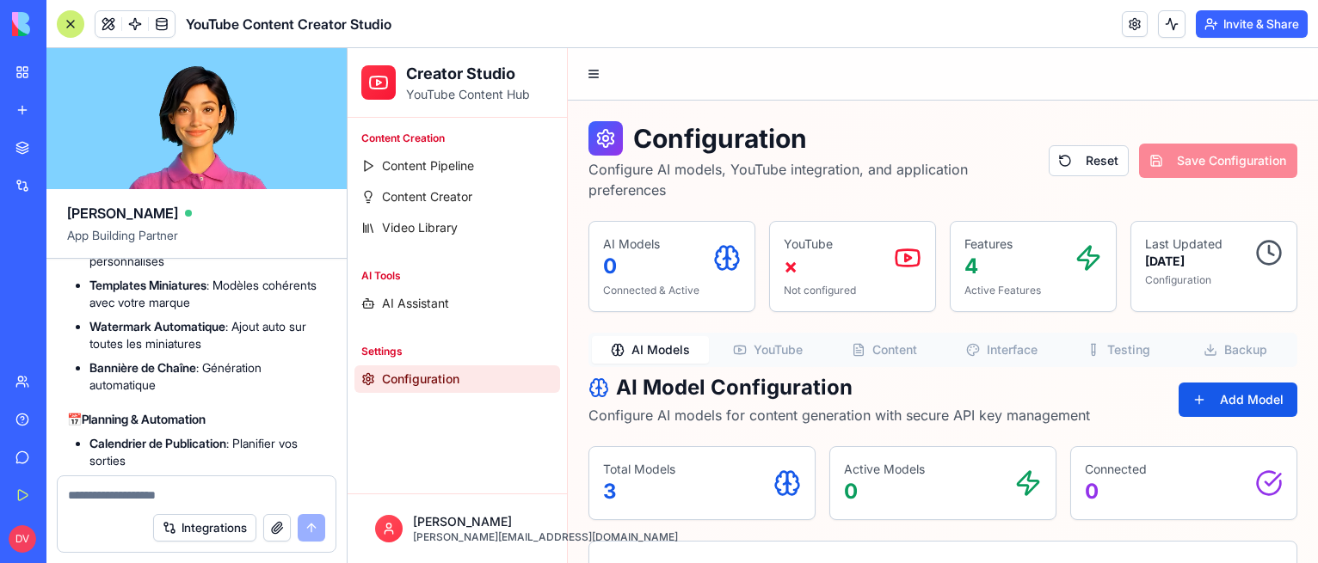
click at [222, 153] on li "Voice-over IA : Convertir scripts en audio" at bounding box center [207, 144] width 236 height 17
copy ul "Voice-over IA : Convertir scripts en audio"
click at [209, 492] on textarea at bounding box center [197, 495] width 258 height 17
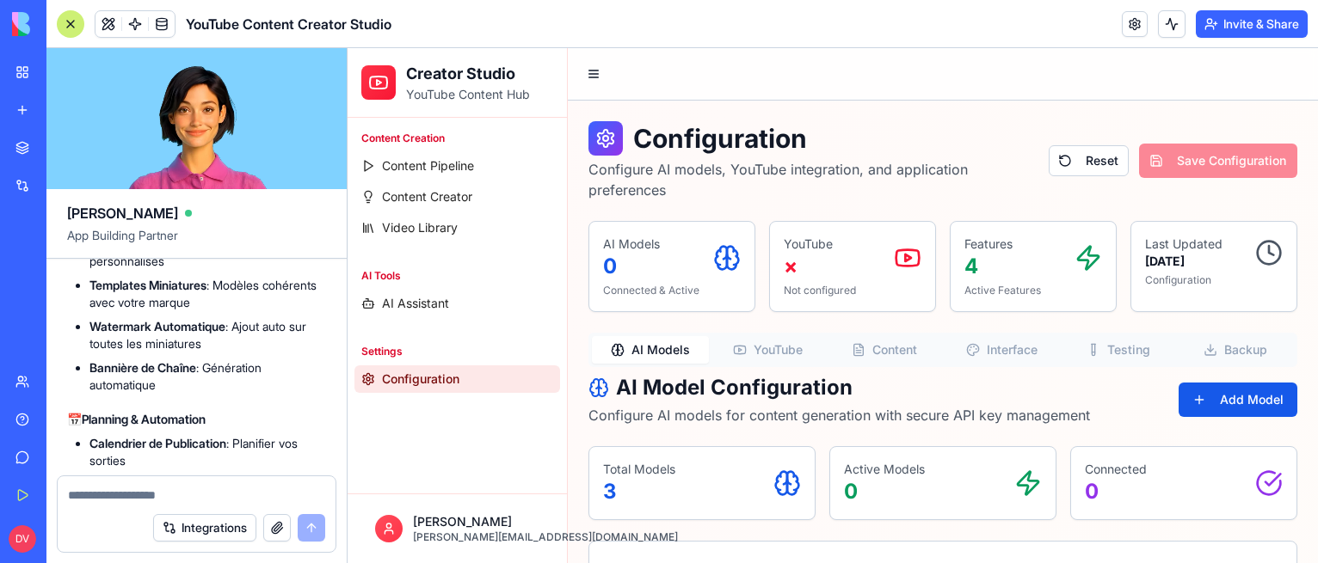
paste textarea "**********"
type textarea "**********"
click at [328, 531] on div "Integrations" at bounding box center [197, 528] width 278 height 48
click at [309, 528] on button "submit" at bounding box center [312, 528] width 28 height 28
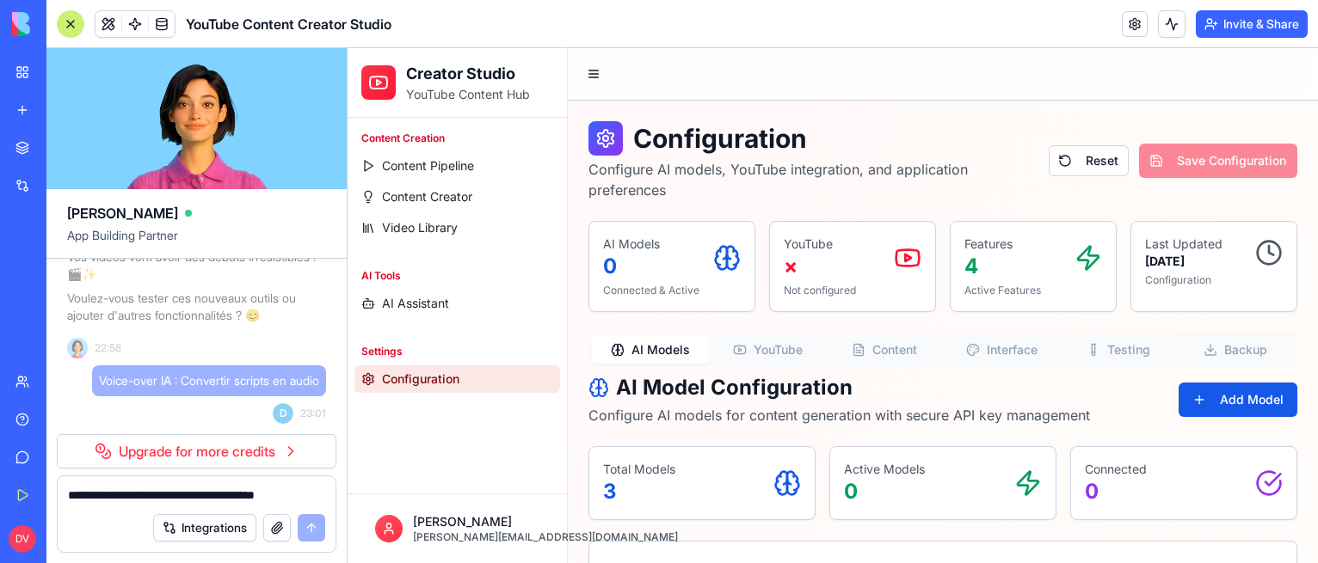
scroll to position [12290, 0]
